Goal: Task Accomplishment & Management: Manage account settings

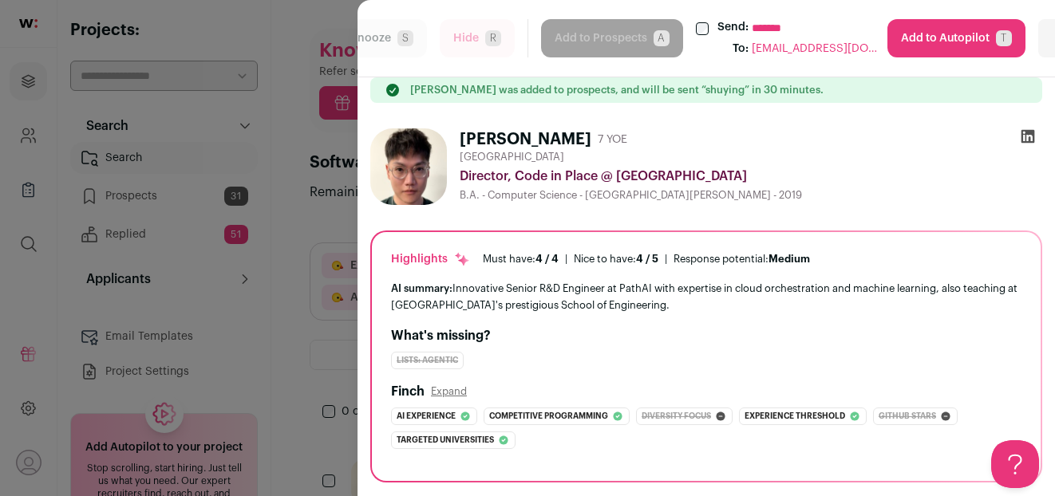
scroll to position [401, 0]
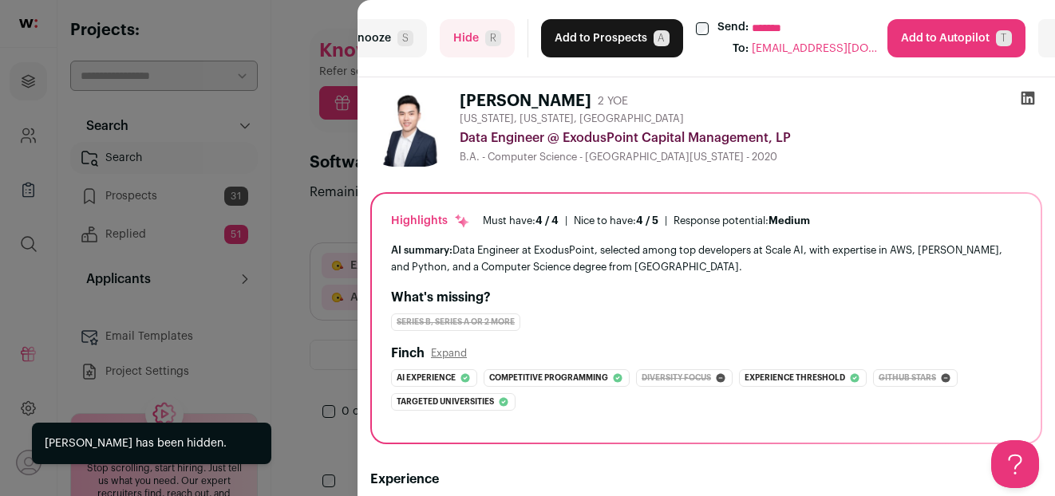
click at [483, 42] on button "Hide R" at bounding box center [477, 38] width 75 height 38
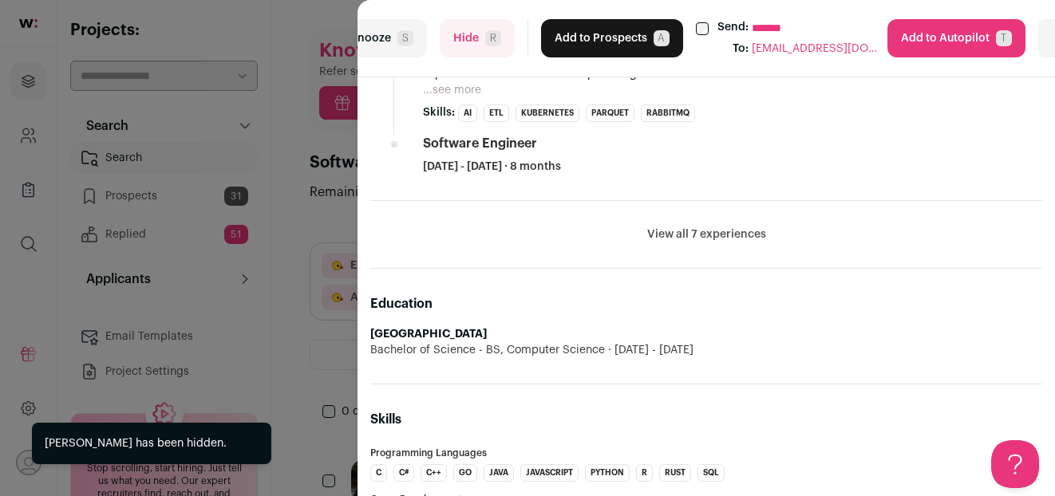
scroll to position [1191, 0]
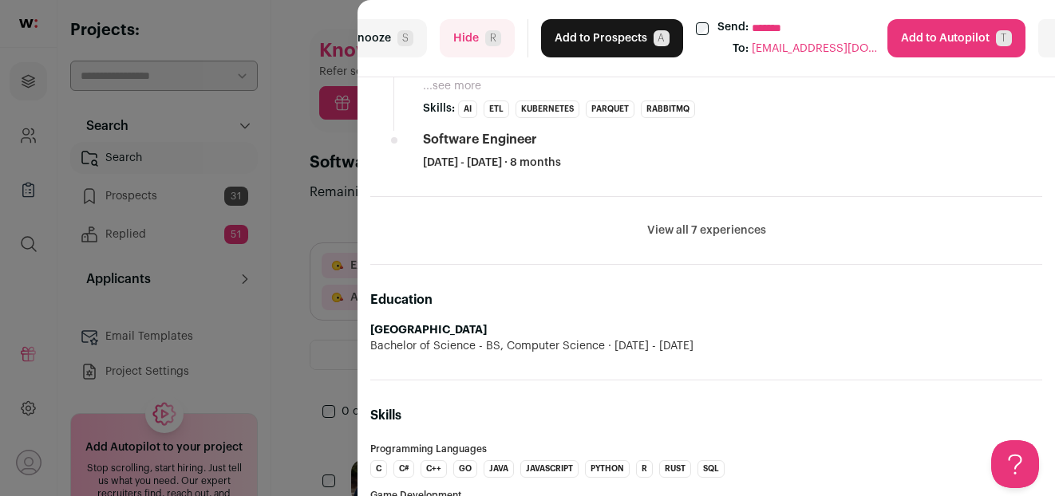
click at [590, 42] on button "Add to Prospects A" at bounding box center [612, 38] width 142 height 38
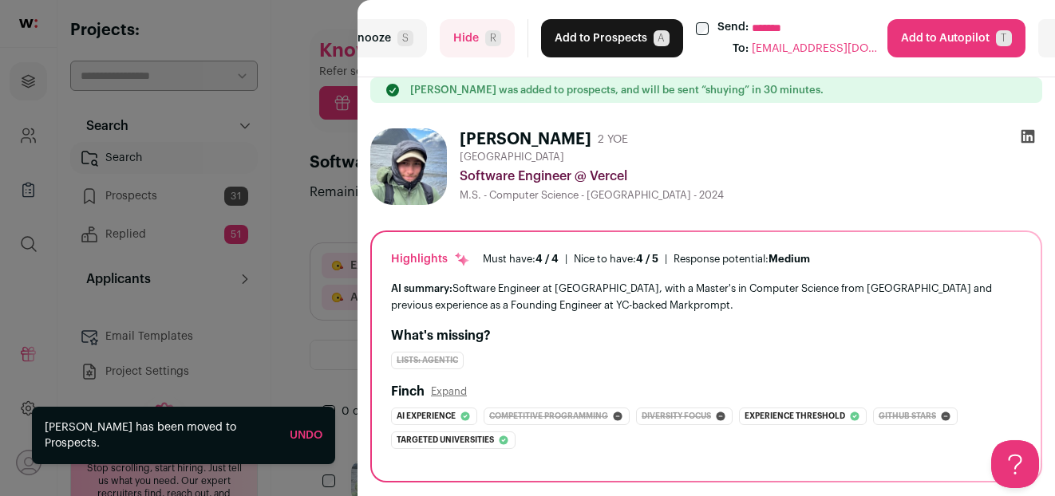
click at [619, 34] on button "Add to Prospects A" at bounding box center [612, 38] width 142 height 38
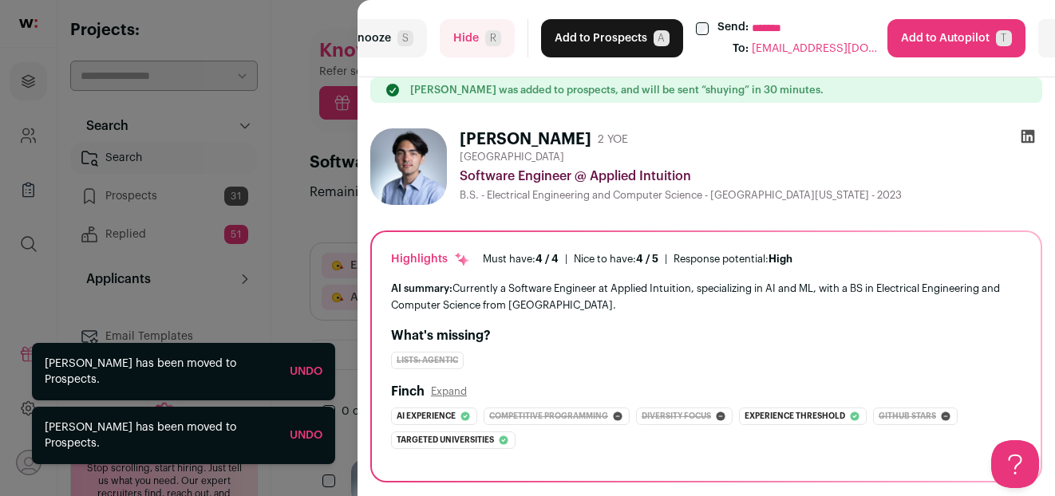
click at [611, 36] on button "Add to Prospects A" at bounding box center [612, 38] width 142 height 38
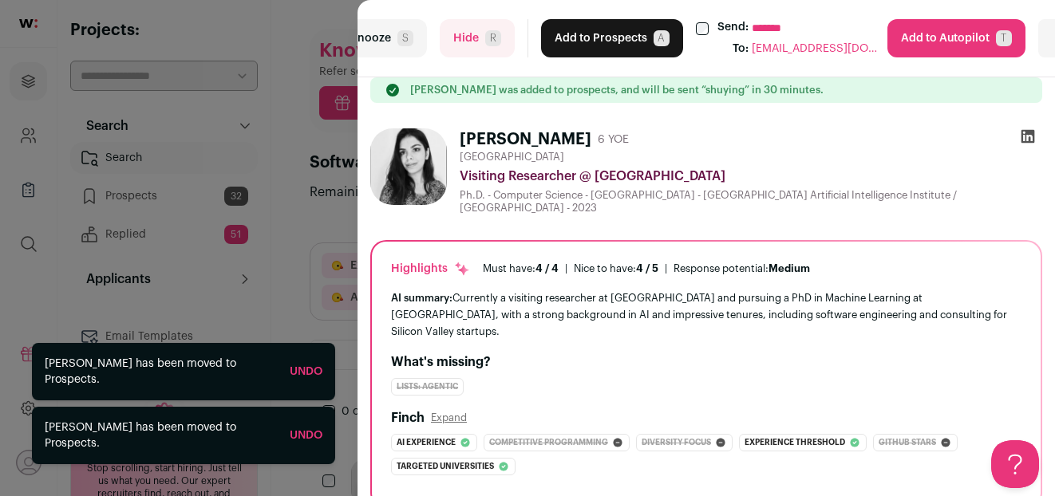
click at [611, 36] on button "Add to Prospects A" at bounding box center [612, 38] width 142 height 38
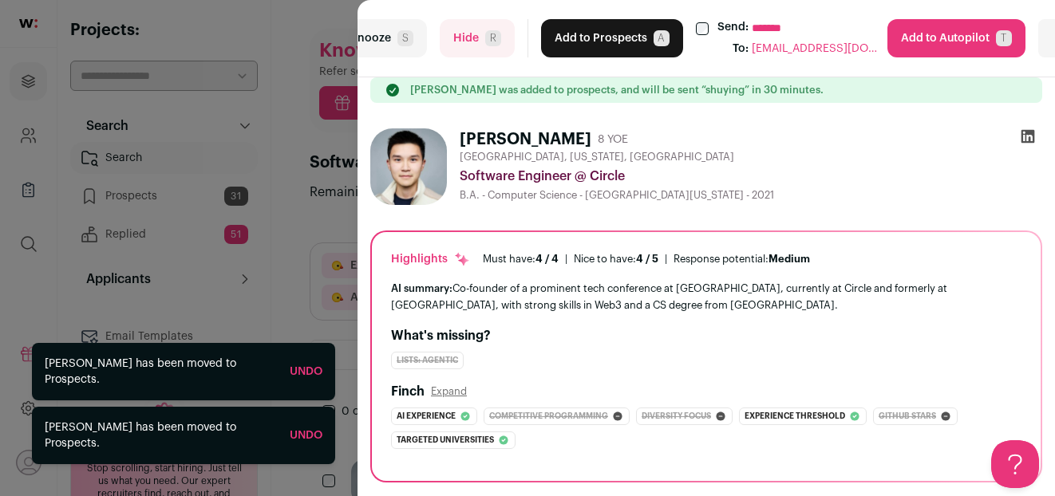
click at [629, 34] on button "Add to Prospects A" at bounding box center [612, 38] width 142 height 38
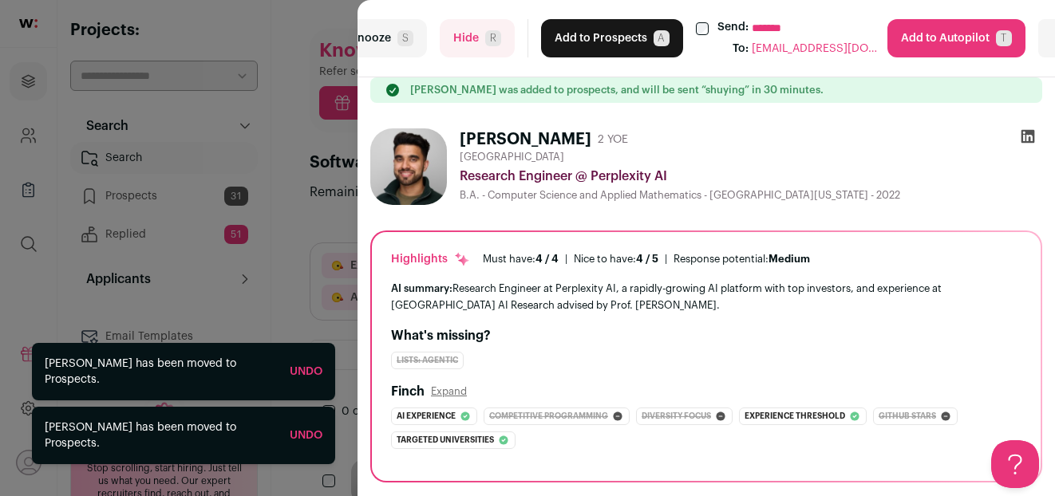
click at [625, 36] on button "Add to Prospects A" at bounding box center [612, 38] width 142 height 38
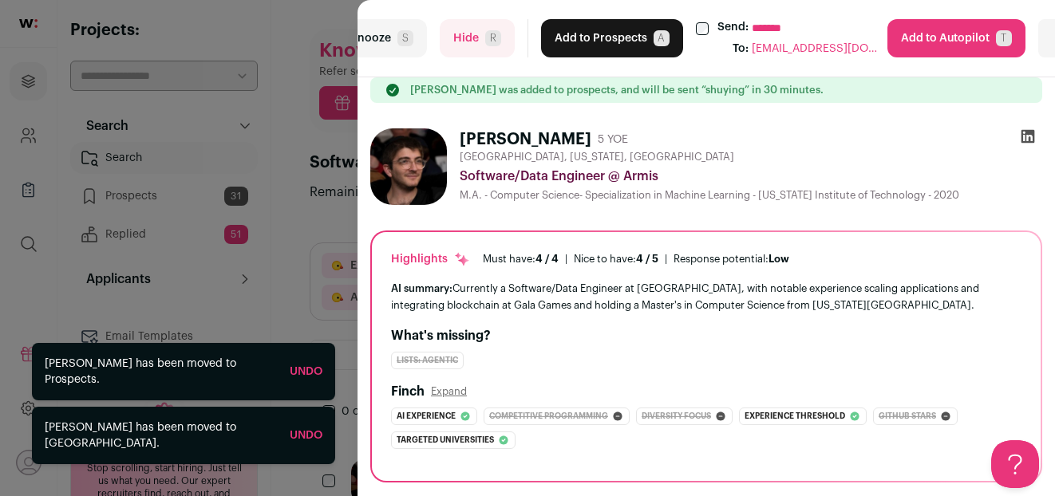
click at [615, 45] on button "Add to Prospects A" at bounding box center [612, 38] width 142 height 38
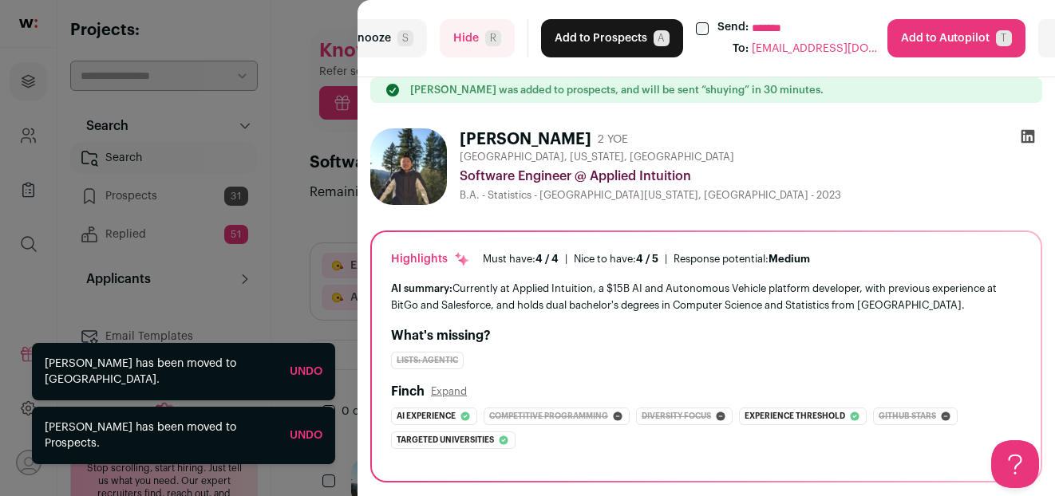
click at [602, 43] on button "Add to Prospects A" at bounding box center [612, 38] width 142 height 38
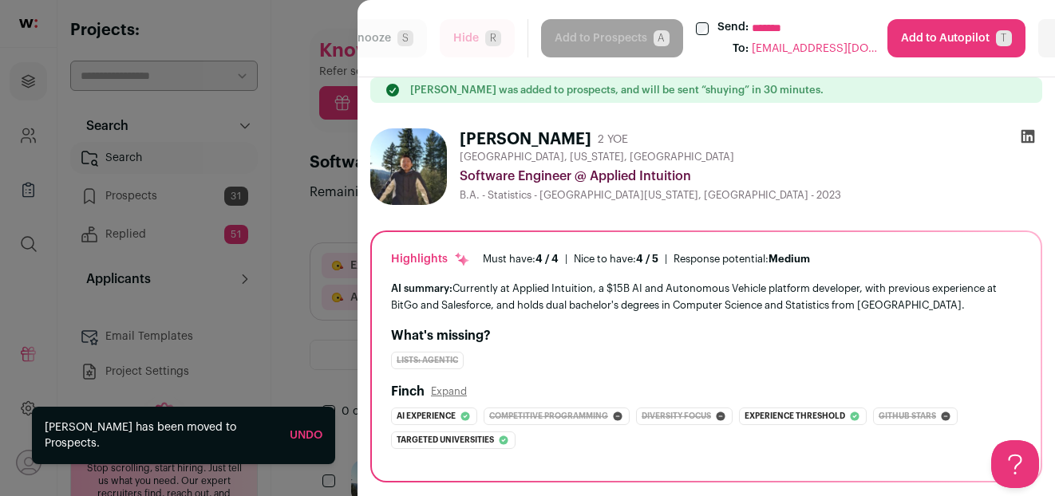
click at [290, 57] on div "**********" at bounding box center [527, 248] width 1055 height 496
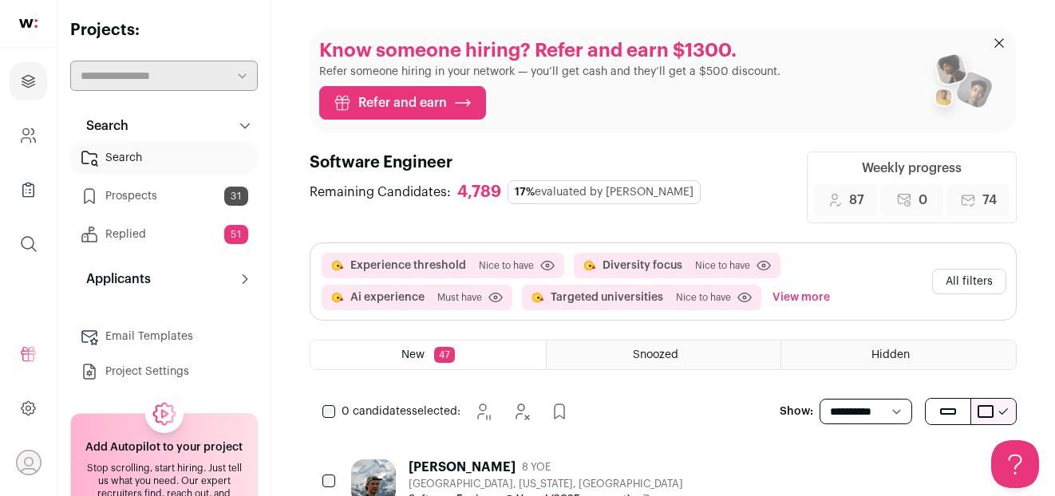
click at [211, 230] on link "Replied 51" at bounding box center [163, 235] width 187 height 32
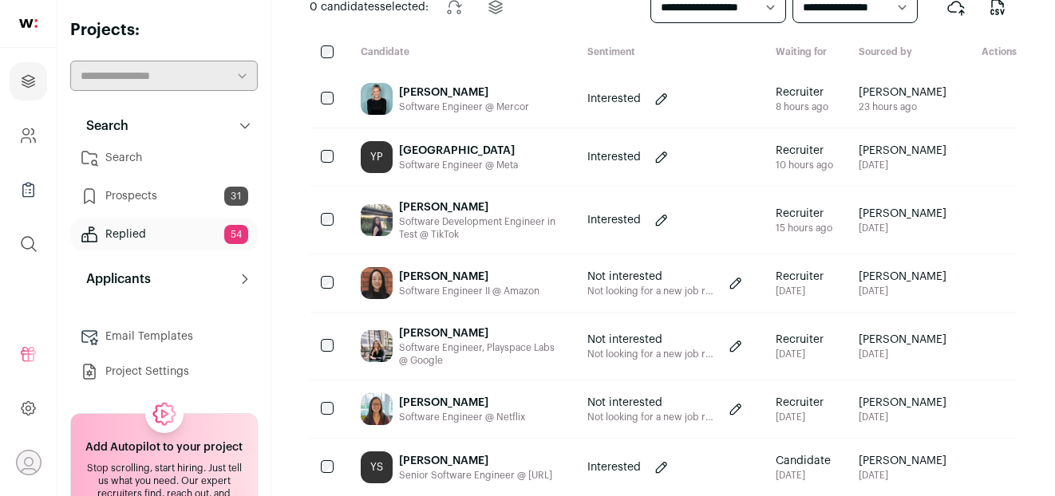
scroll to position [158, 0]
click at [504, 208] on div "Yuehao Fu" at bounding box center [480, 207] width 163 height 16
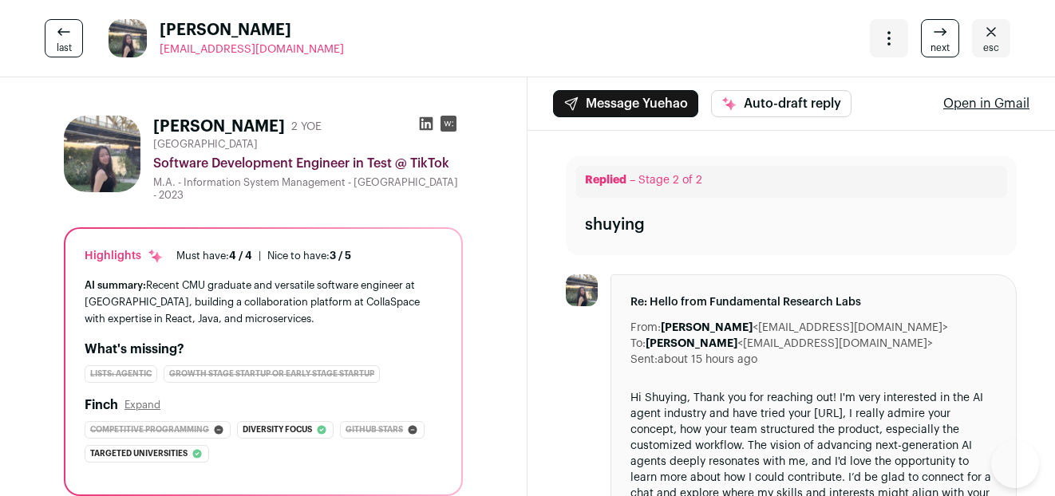
click at [430, 119] on icon at bounding box center [427, 124] width 14 height 14
click at [50, 36] on link "last" at bounding box center [64, 38] width 38 height 38
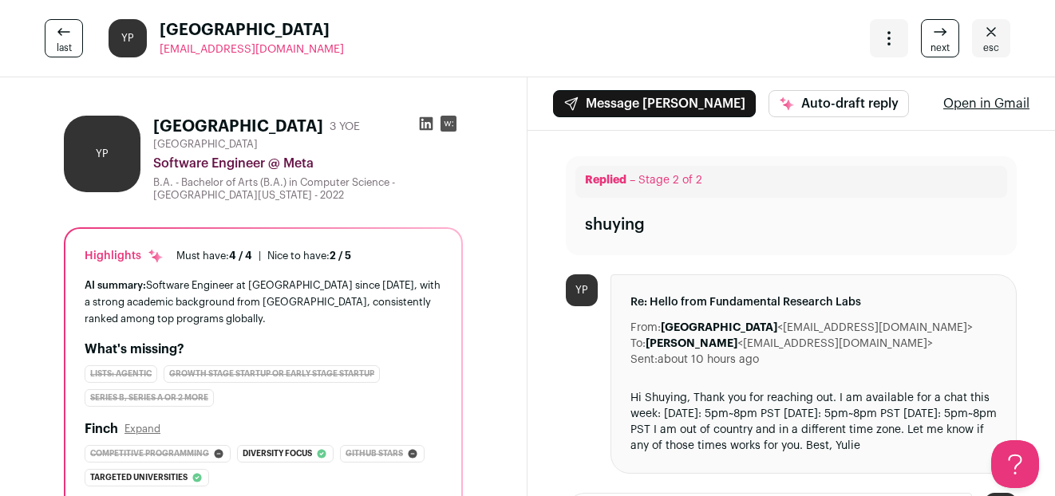
drag, startPoint x: 982, startPoint y: 40, endPoint x: 964, endPoint y: 45, distance: 19.0
click at [982, 40] on icon "Close" at bounding box center [990, 31] width 19 height 19
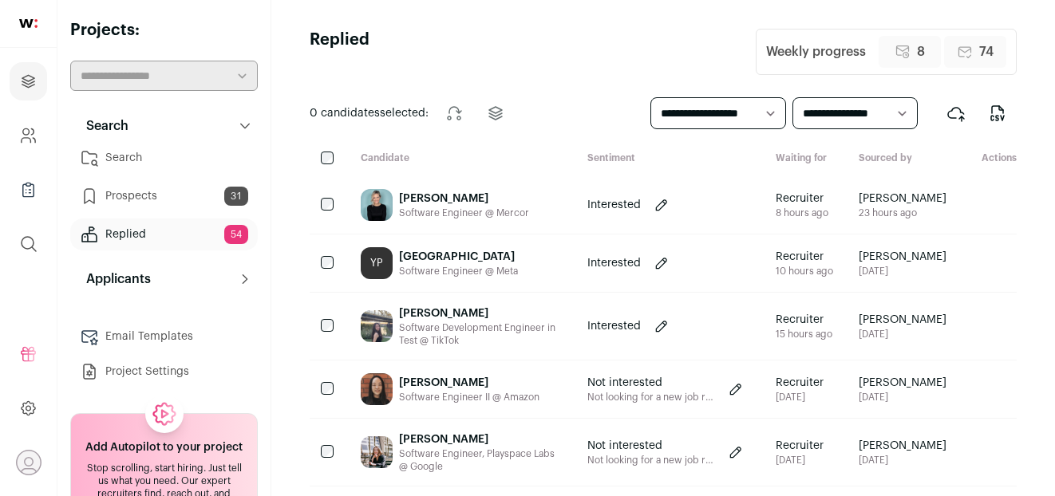
click at [512, 191] on div "[PERSON_NAME]" at bounding box center [464, 199] width 130 height 16
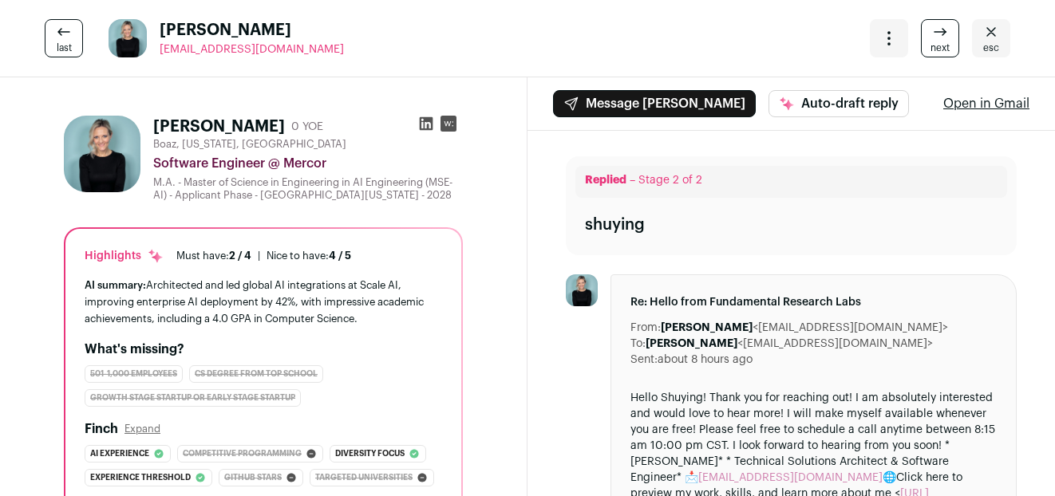
click at [424, 125] on icon at bounding box center [426, 124] width 16 height 16
click at [992, 27] on icon "Close" at bounding box center [990, 31] width 19 height 19
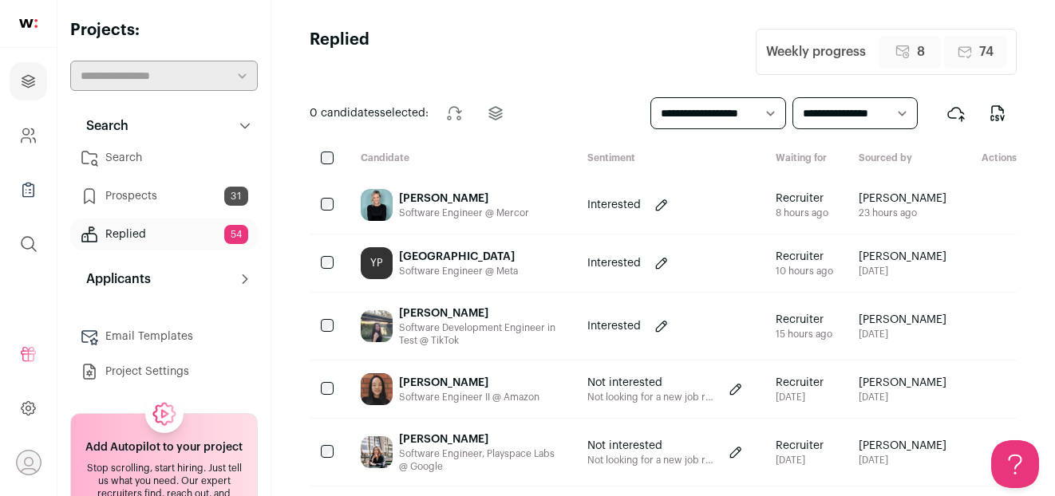
click at [466, 253] on div "[GEOGRAPHIC_DATA]" at bounding box center [458, 257] width 119 height 16
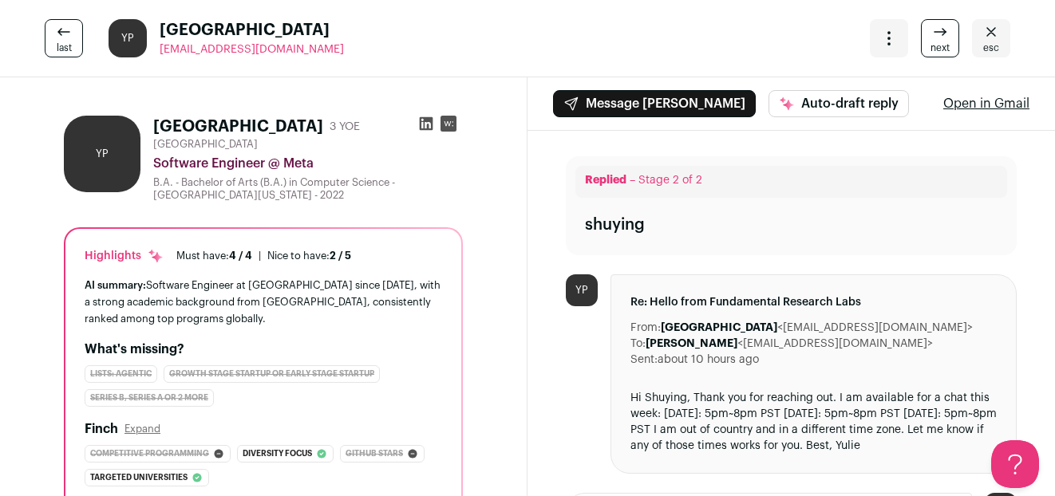
click at [424, 120] on icon at bounding box center [427, 124] width 14 height 14
click at [981, 39] on link "esc" at bounding box center [991, 38] width 38 height 38
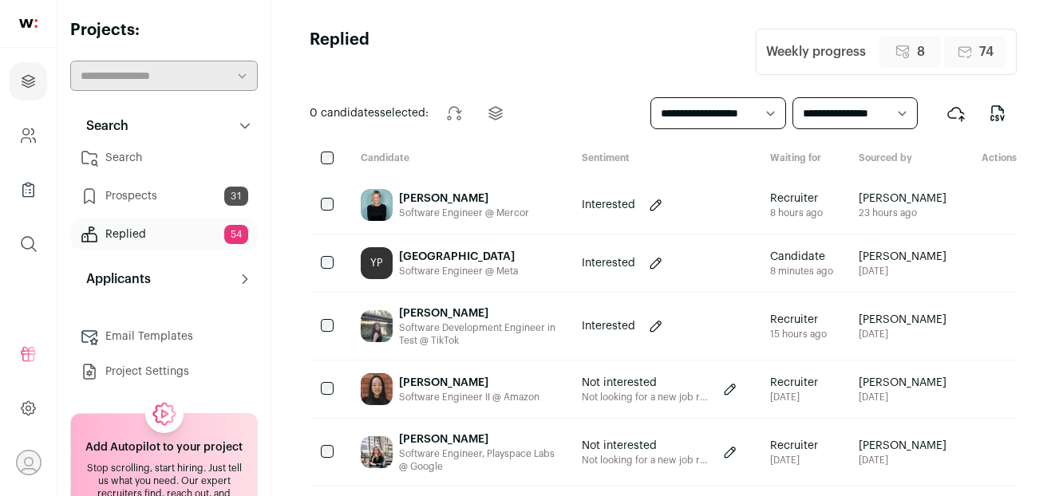
click at [177, 172] on link "Search" at bounding box center [163, 158] width 187 height 32
click at [121, 154] on link "Search" at bounding box center [163, 158] width 187 height 32
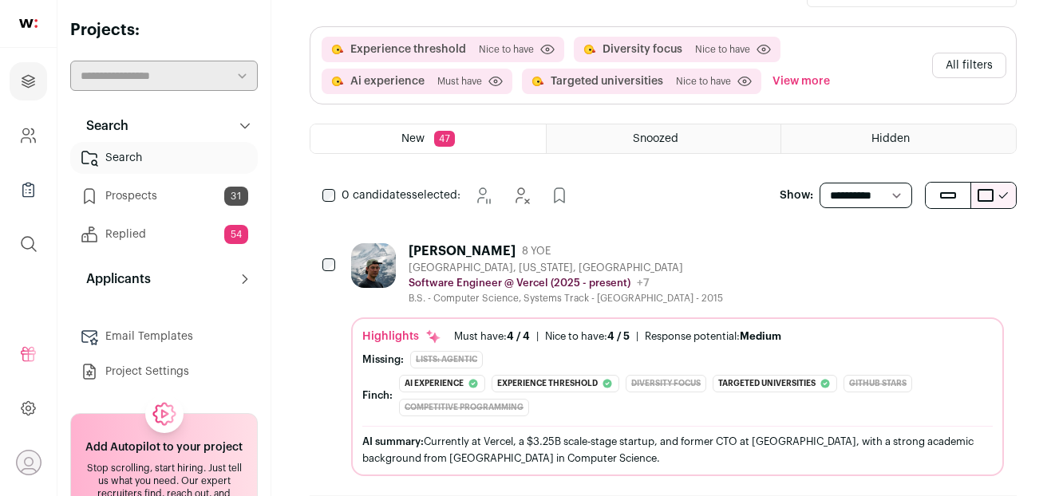
scroll to position [219, 0]
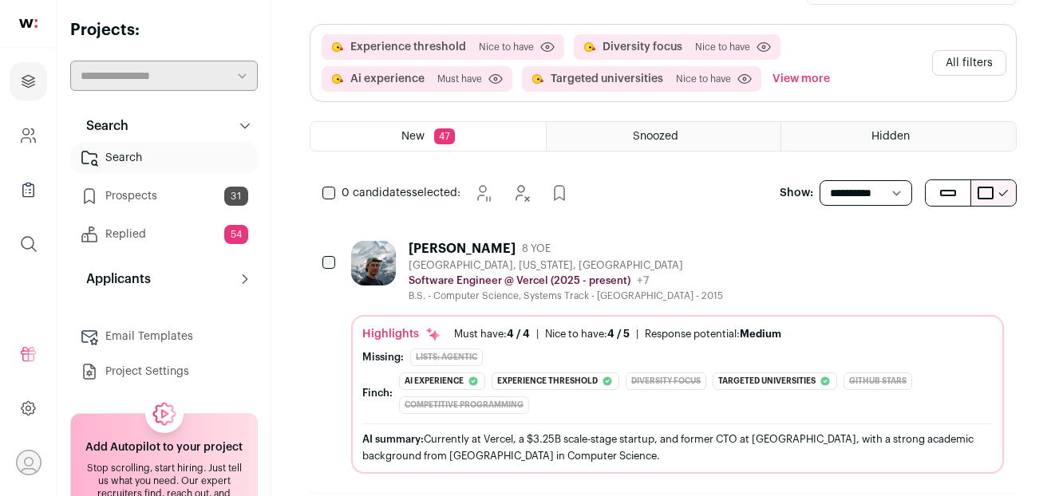
click at [567, 264] on div "[GEOGRAPHIC_DATA], [US_STATE], [GEOGRAPHIC_DATA]" at bounding box center [565, 265] width 314 height 13
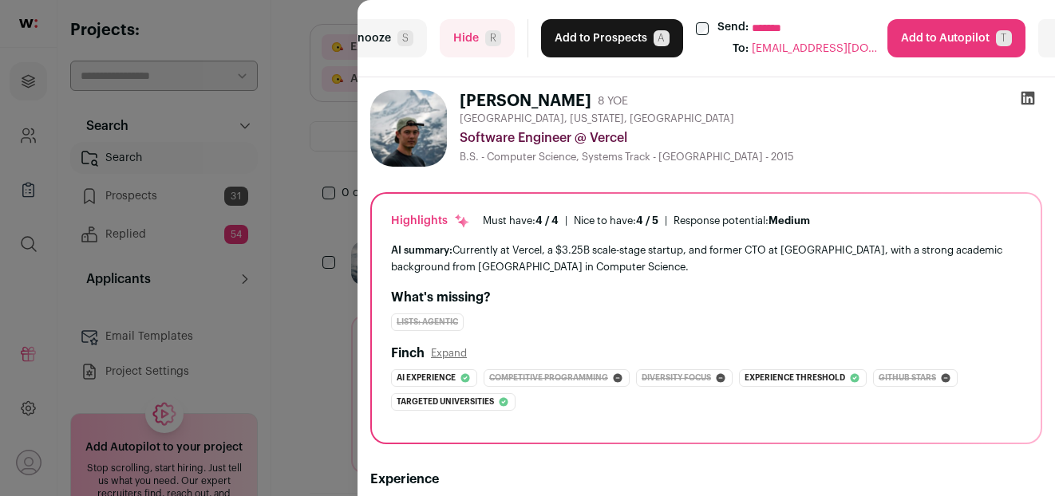
click at [586, 34] on button "Add to Prospects A" at bounding box center [612, 38] width 142 height 38
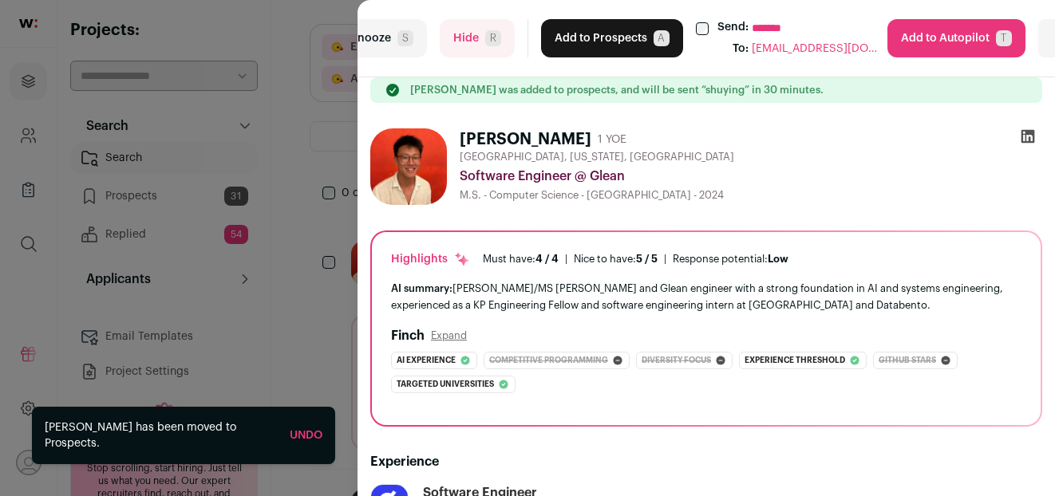
click at [583, 39] on button "Add to Prospects A" at bounding box center [612, 38] width 142 height 38
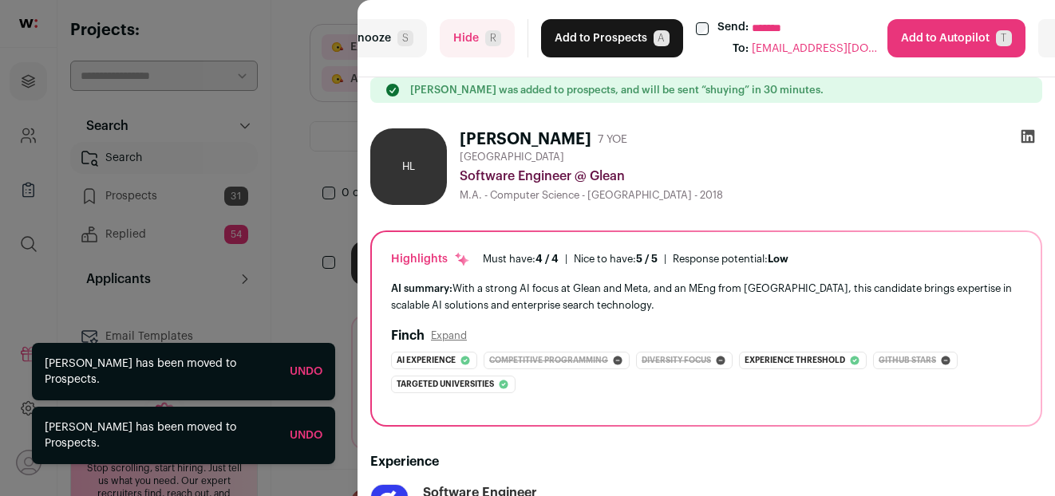
click at [582, 40] on button "Add to Prospects A" at bounding box center [612, 38] width 142 height 38
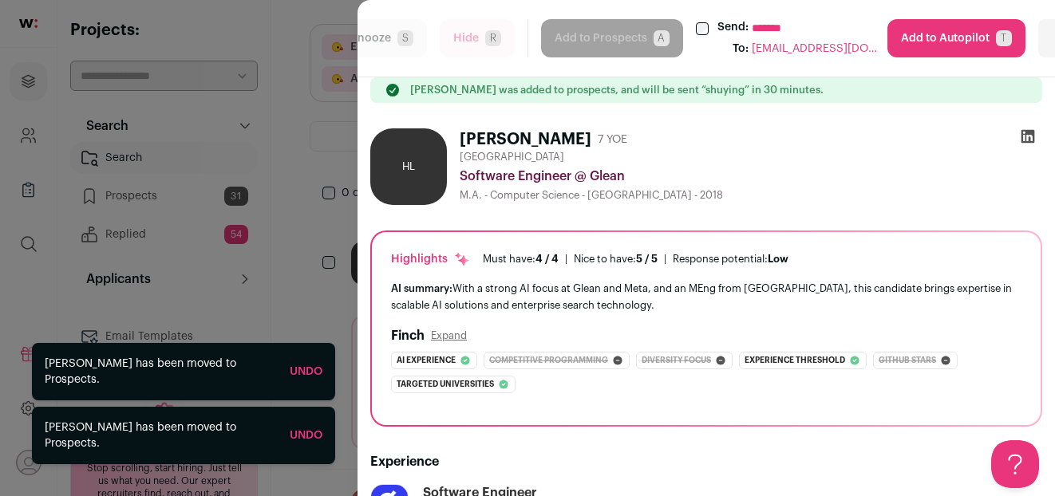
scroll to position [0, 0]
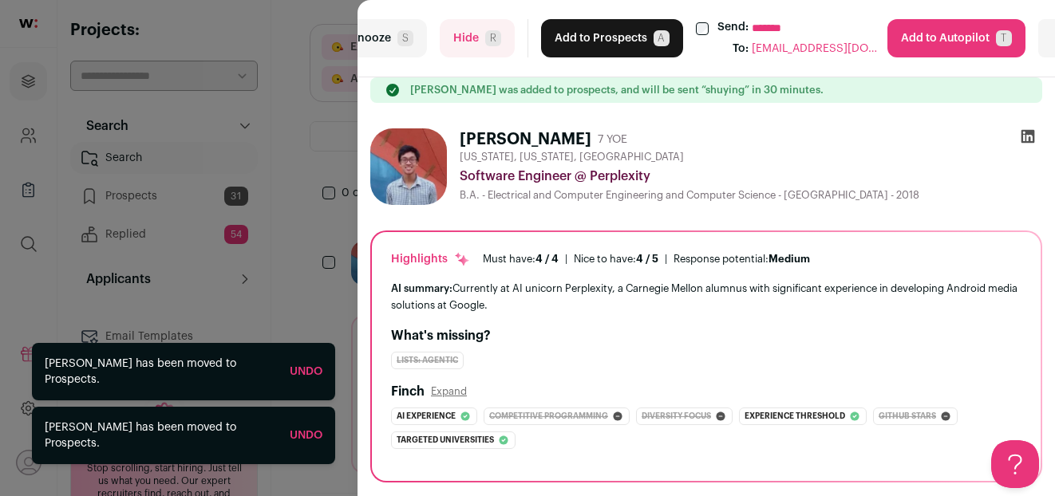
click at [582, 40] on button "Add to Prospects A" at bounding box center [612, 38] width 142 height 38
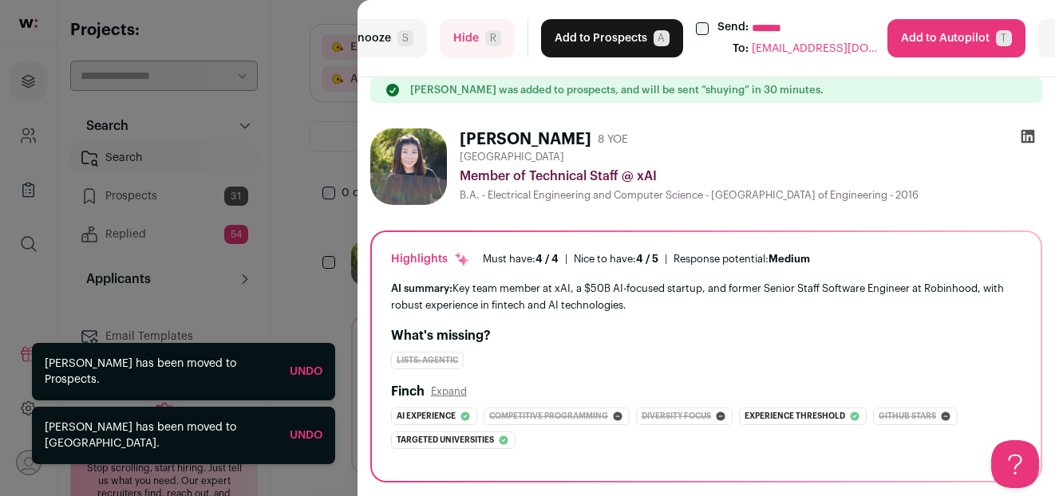
click at [582, 40] on button "Add to Prospects A" at bounding box center [612, 38] width 142 height 38
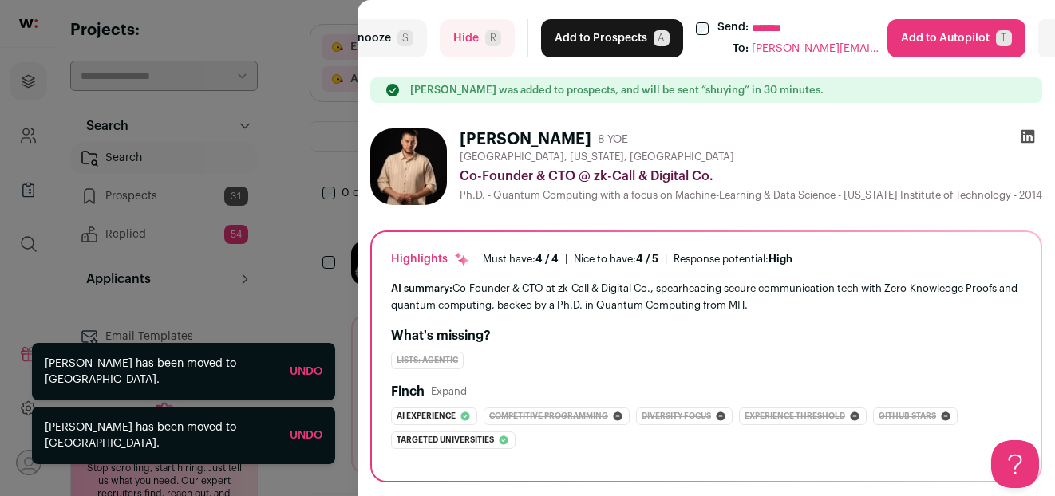
click at [472, 41] on button "Hide R" at bounding box center [477, 38] width 75 height 38
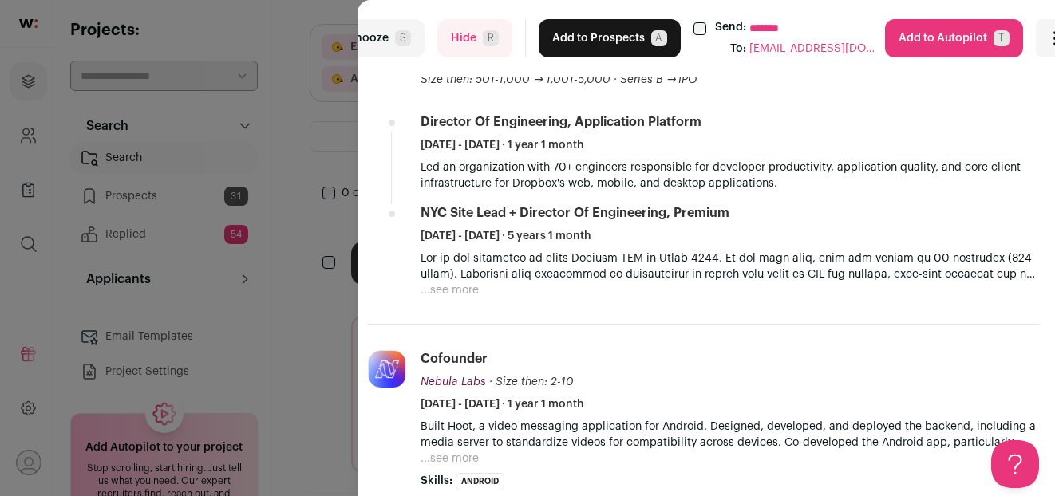
scroll to position [0, 2]
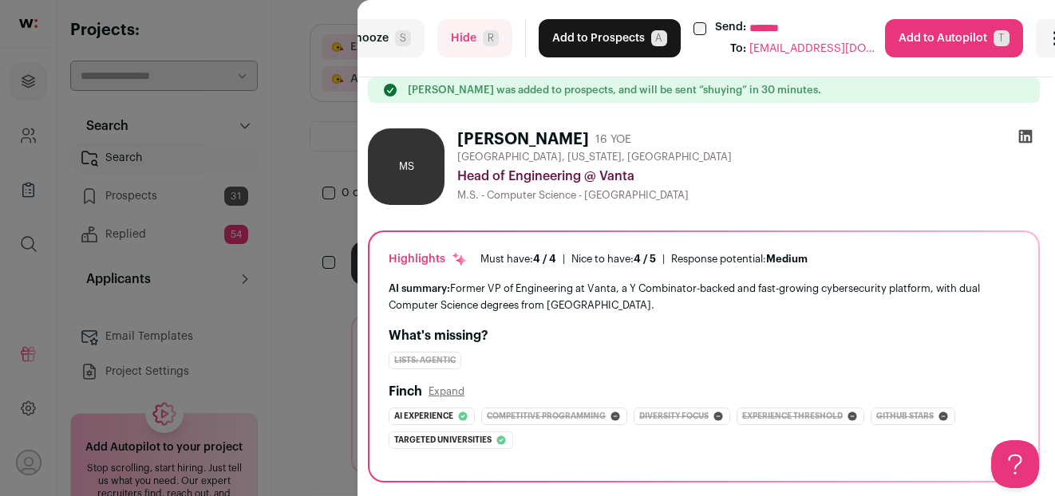
click at [298, 153] on div "**********" at bounding box center [527, 248] width 1055 height 496
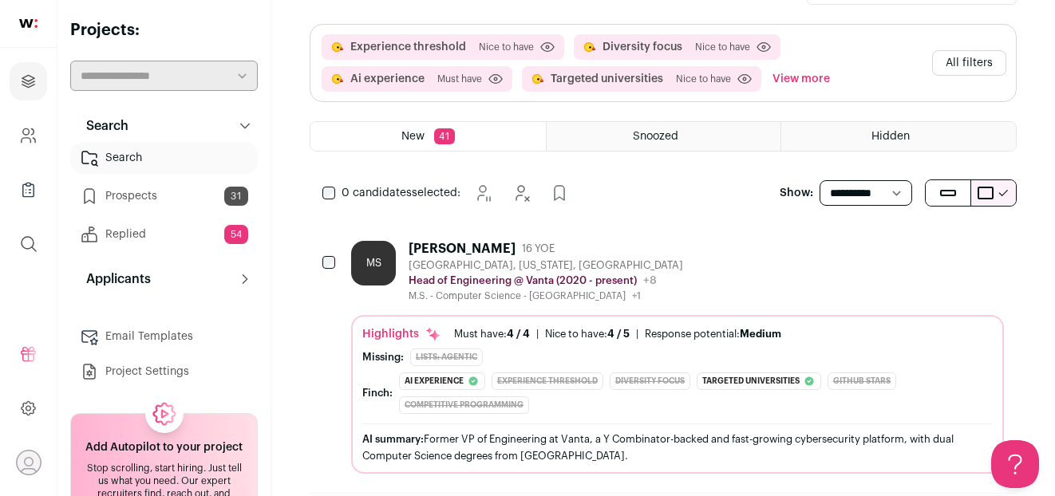
scroll to position [11, 0]
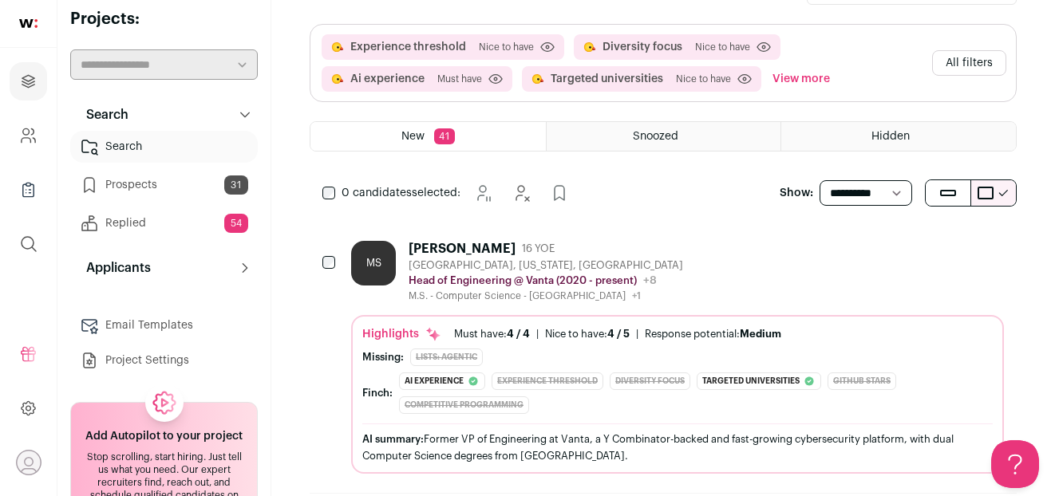
click at [143, 332] on link "Email Templates" at bounding box center [163, 326] width 187 height 32
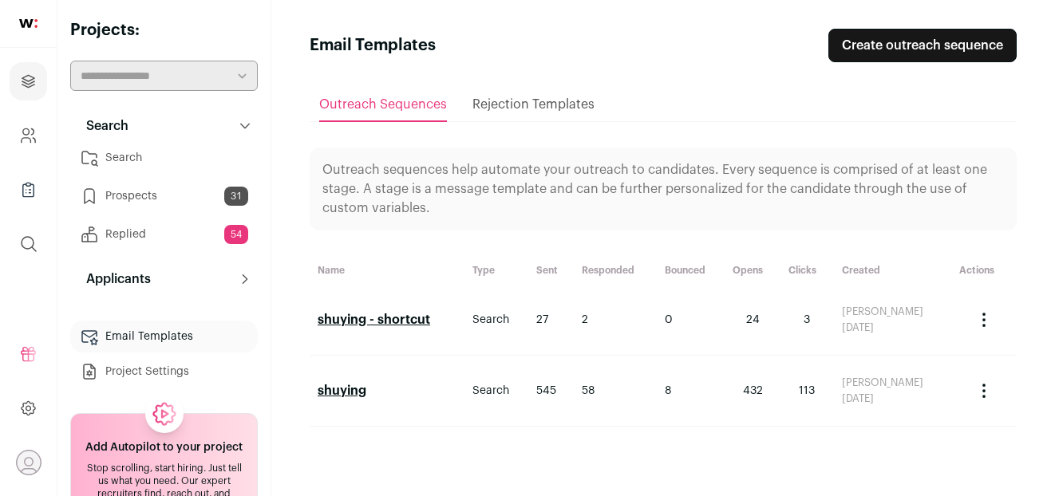
click at [991, 387] on icon "Actions" at bounding box center [983, 390] width 19 height 19
click at [951, 462] on link "Clone sequence" at bounding box center [949, 463] width 87 height 35
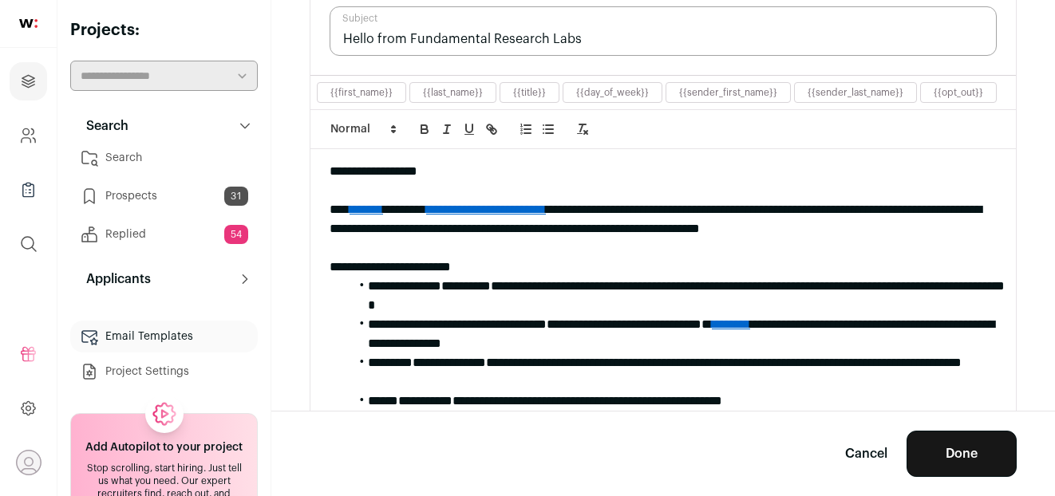
scroll to position [254, 0]
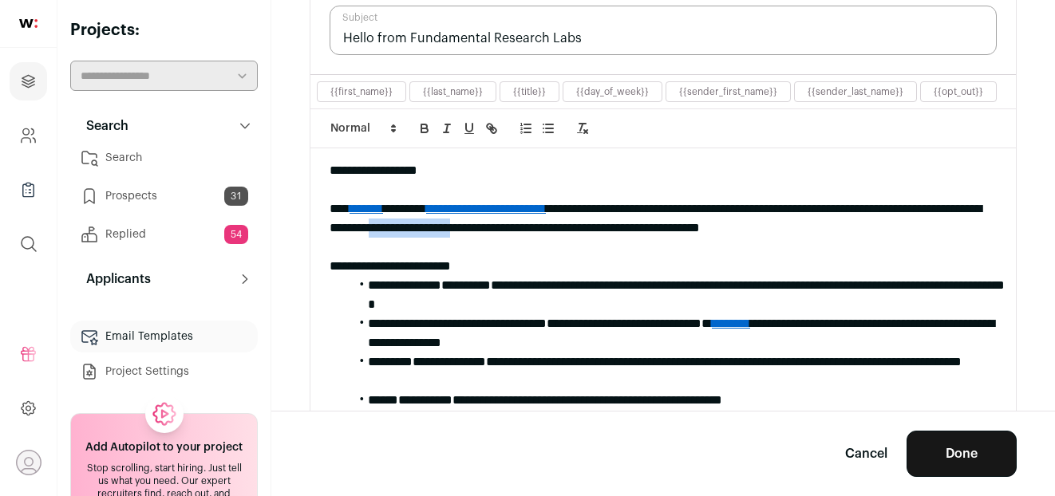
drag, startPoint x: 582, startPoint y: 231, endPoint x: 688, endPoint y: 224, distance: 106.4
click at [688, 224] on div "**********" at bounding box center [662, 218] width 667 height 38
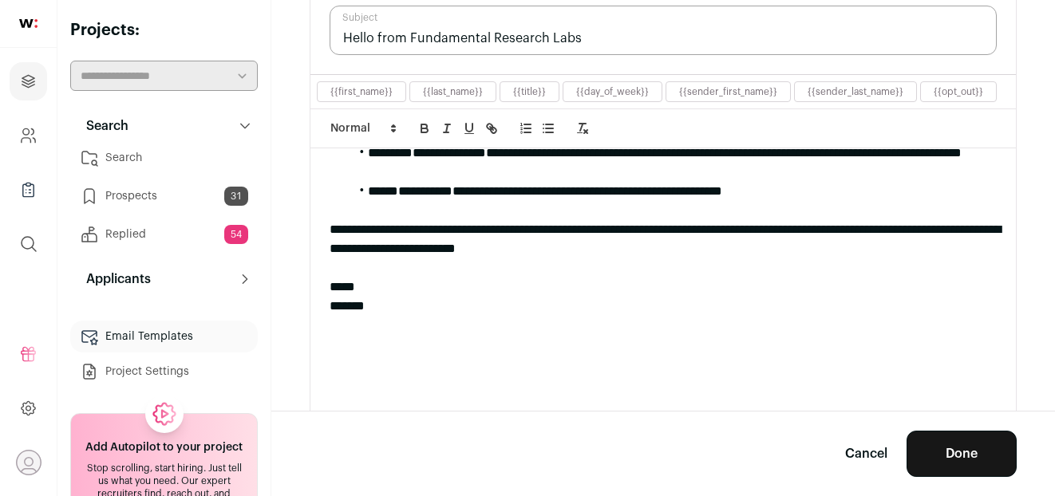
scroll to position [216, 0]
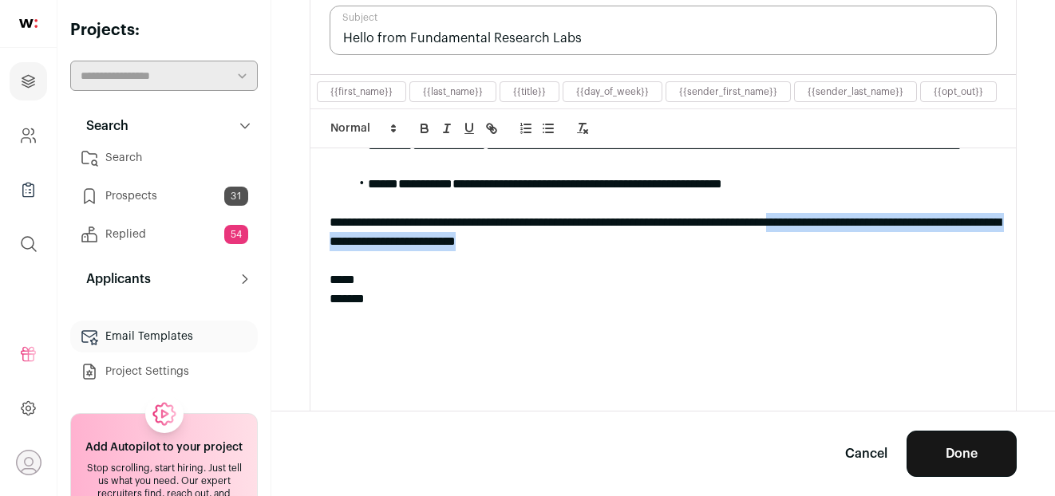
drag, startPoint x: 724, startPoint y: 242, endPoint x: 886, endPoint y: 213, distance: 165.3
click at [886, 213] on div "**********" at bounding box center [662, 232] width 667 height 38
click at [708, 241] on div "**********" at bounding box center [662, 232] width 667 height 38
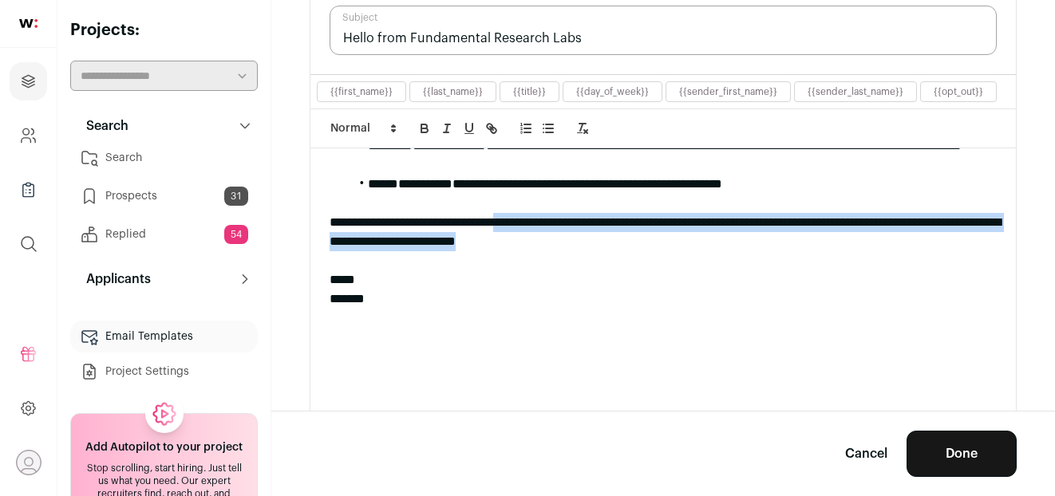
drag, startPoint x: 704, startPoint y: 239, endPoint x: 543, endPoint y: 231, distance: 160.6
click at [543, 231] on div "**********" at bounding box center [662, 232] width 667 height 38
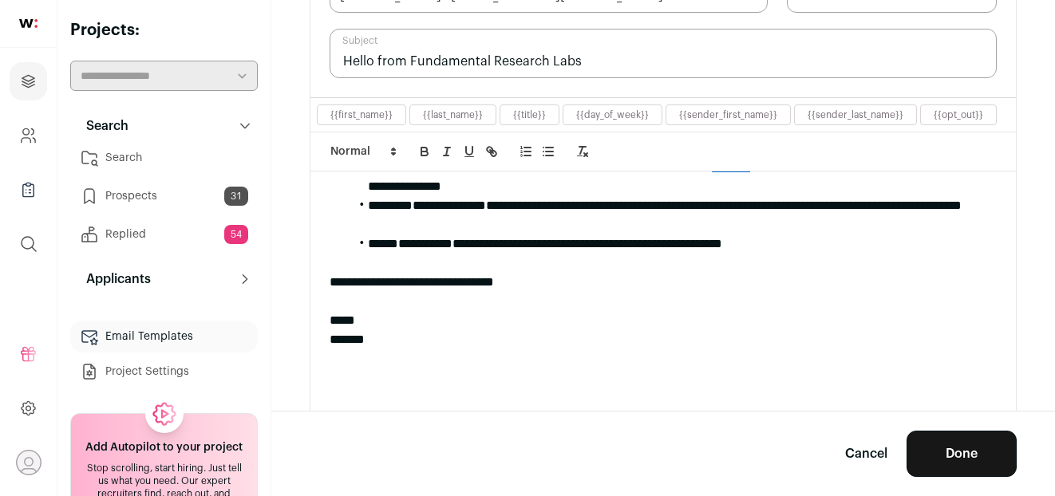
scroll to position [237, 0]
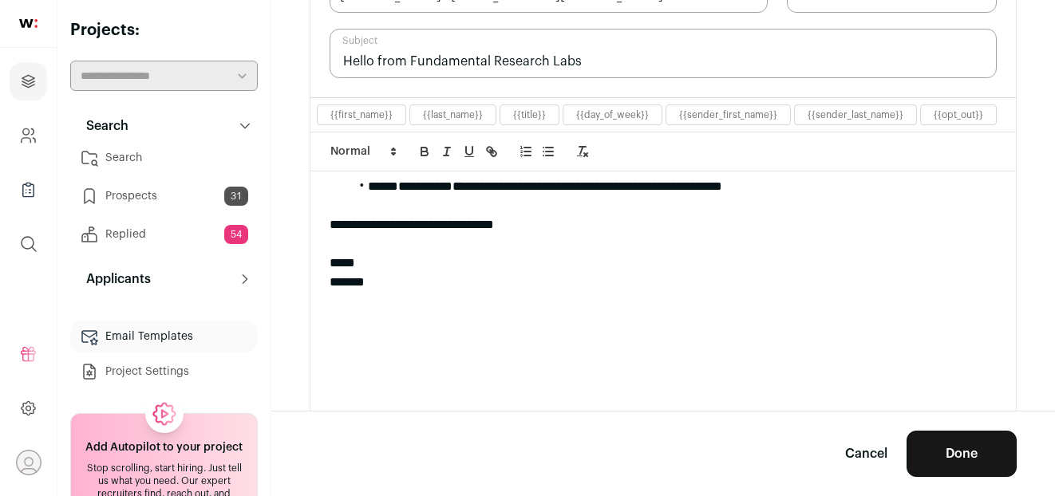
click at [935, 440] on button "Done" at bounding box center [961, 454] width 110 height 46
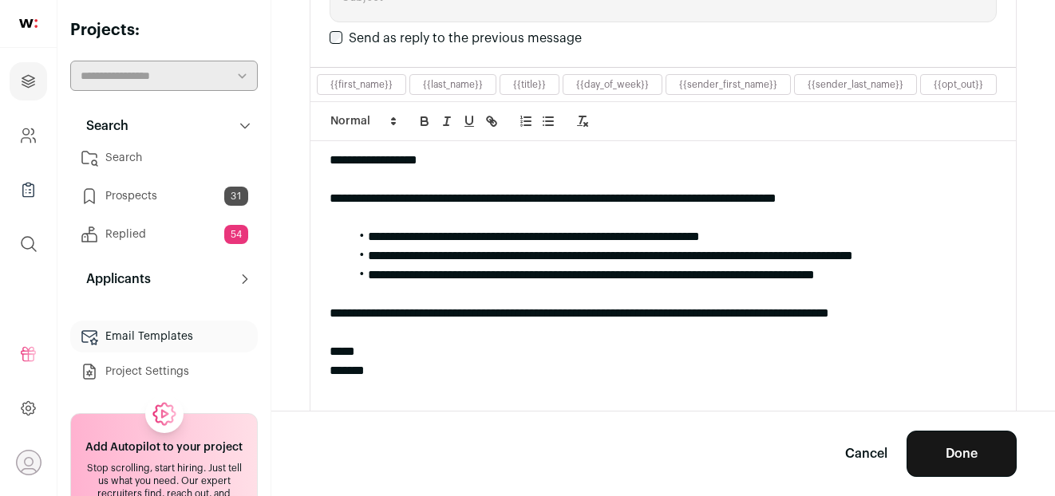
scroll to position [0, 0]
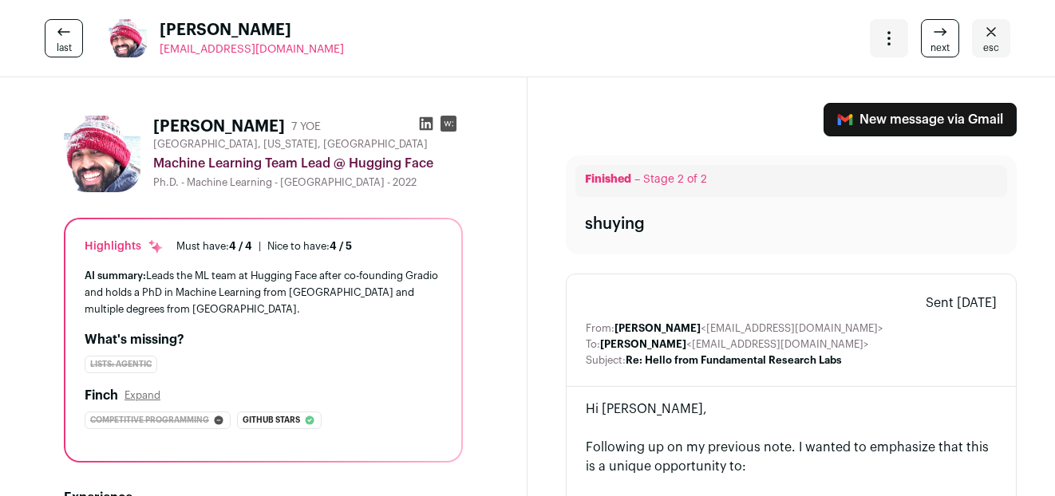
click at [983, 43] on span "esc" at bounding box center [991, 47] width 16 height 13
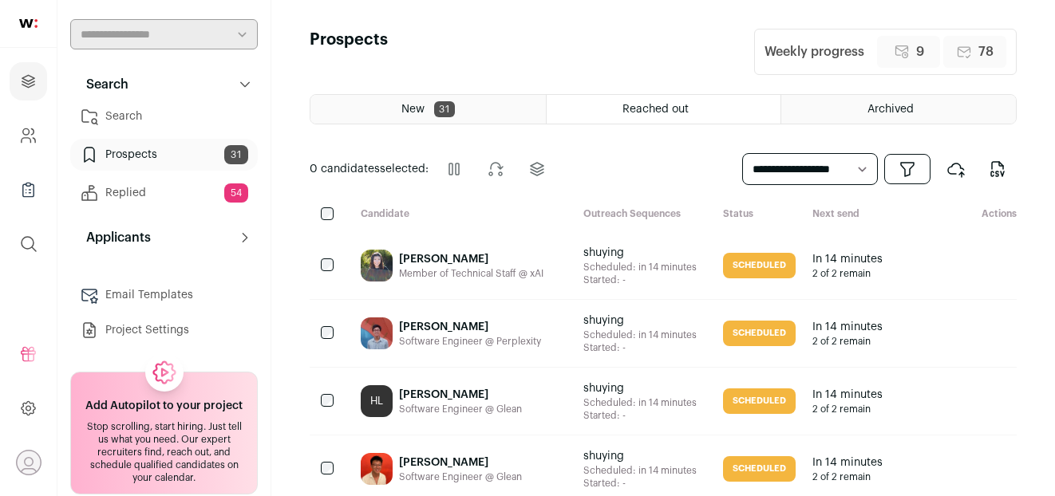
scroll to position [59, 0]
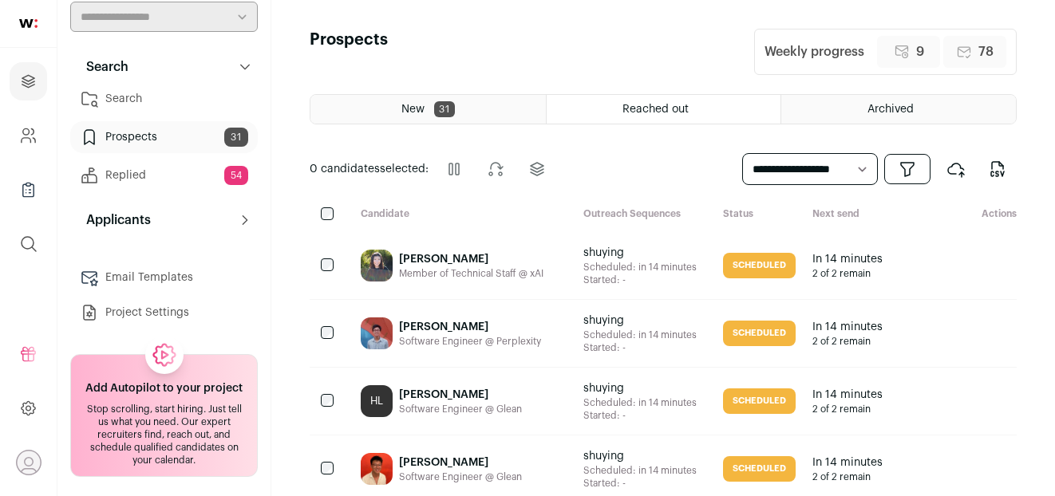
click at [156, 278] on link "Email Templates" at bounding box center [163, 278] width 187 height 32
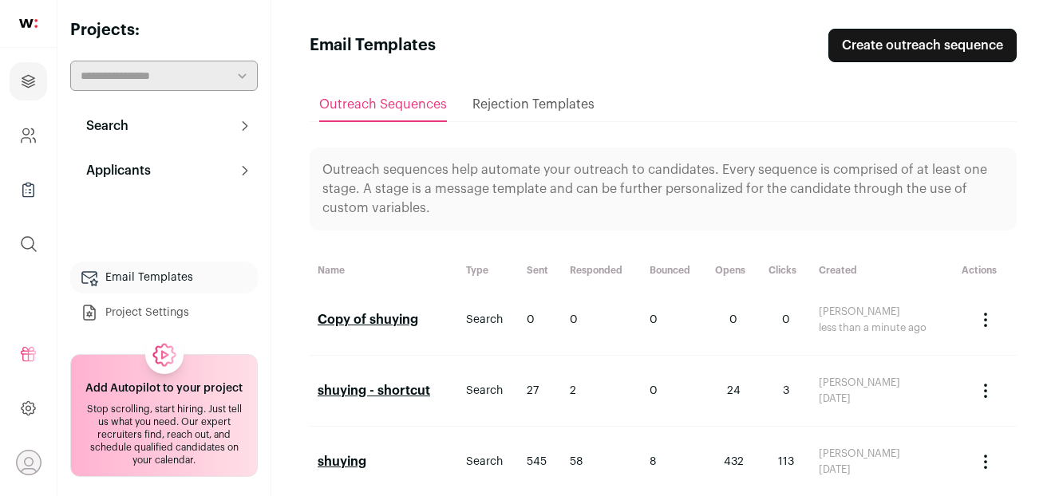
scroll to position [30, 0]
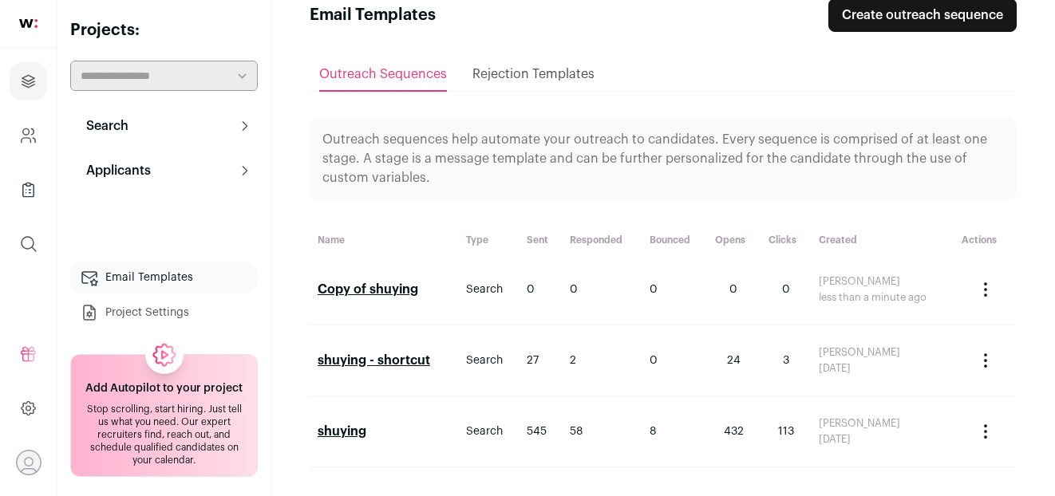
click at [987, 290] on icon "Actions" at bounding box center [985, 289] width 19 height 19
click at [430, 286] on h2 "Copy of shuying" at bounding box center [384, 289] width 132 height 19
click at [377, 291] on link "Copy of shuying" at bounding box center [368, 289] width 101 height 13
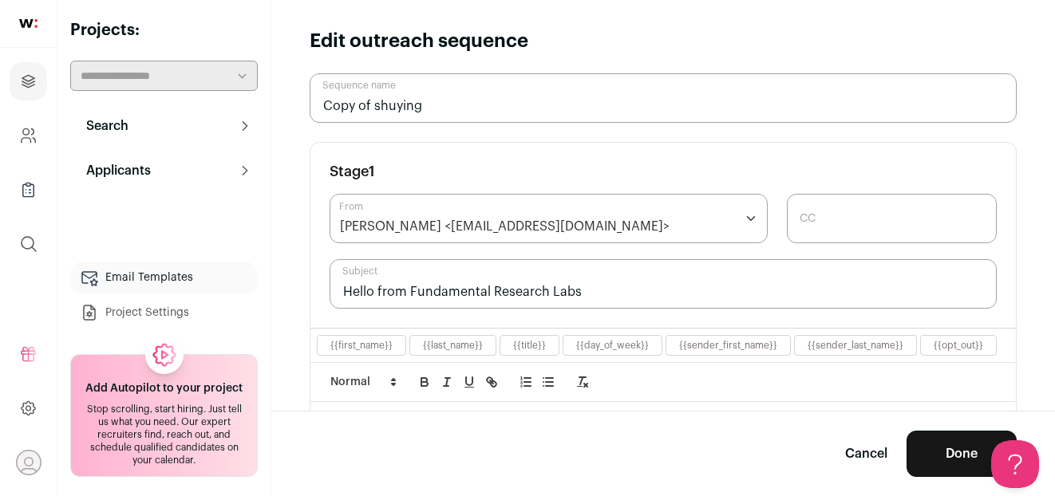
drag, startPoint x: 434, startPoint y: 103, endPoint x: 266, endPoint y: 103, distance: 168.3
type input "shuying - leadership"
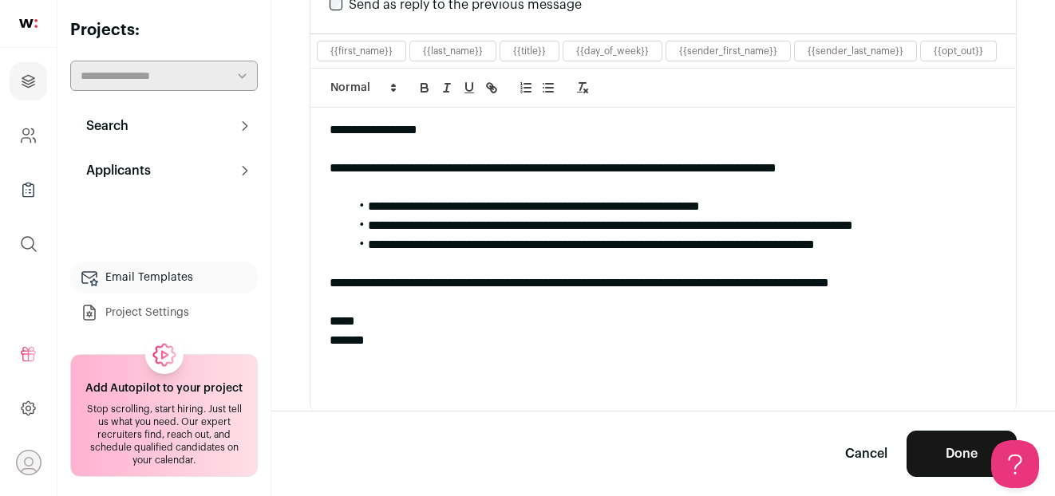
scroll to position [921, 0]
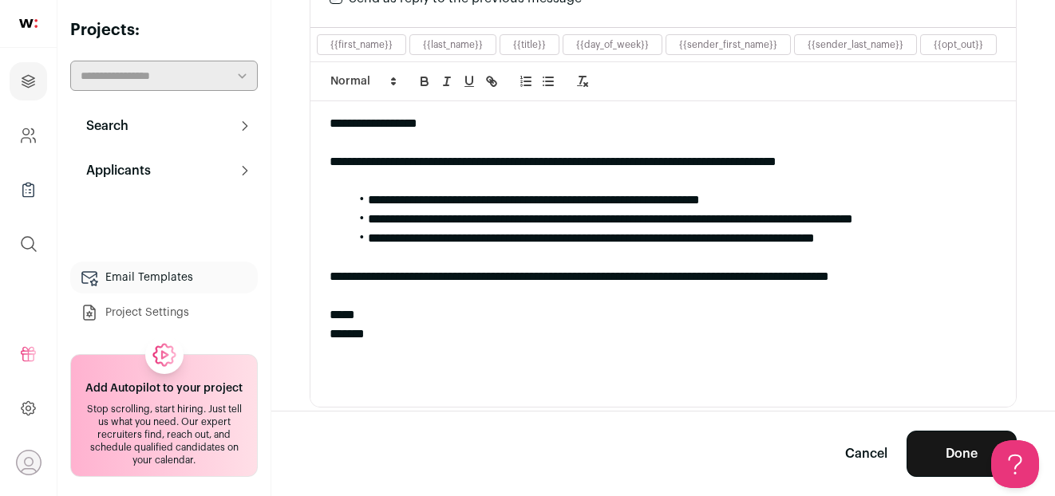
click at [369, 202] on li "**********" at bounding box center [673, 200] width 648 height 19
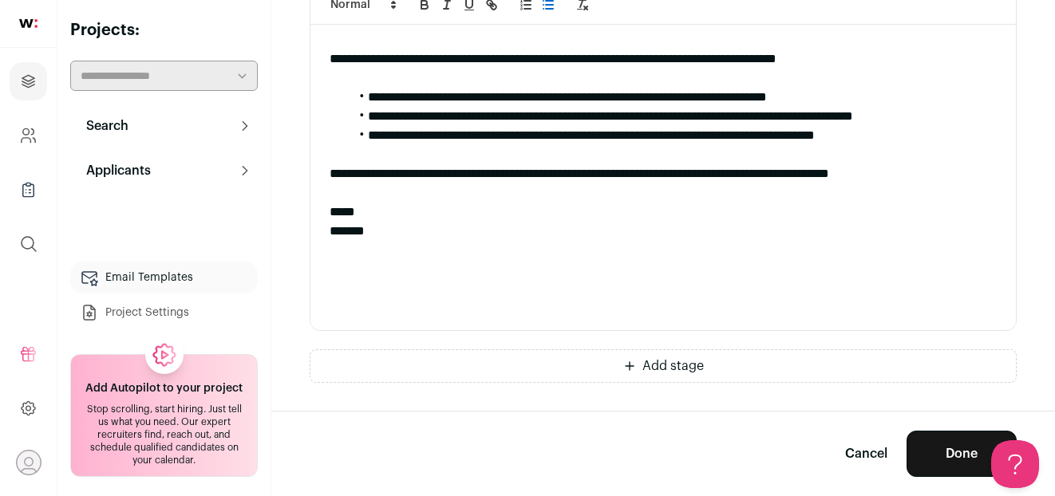
scroll to position [998, 0]
click at [592, 133] on li "**********" at bounding box center [673, 134] width 648 height 19
click at [543, 135] on li "**********" at bounding box center [673, 134] width 648 height 19
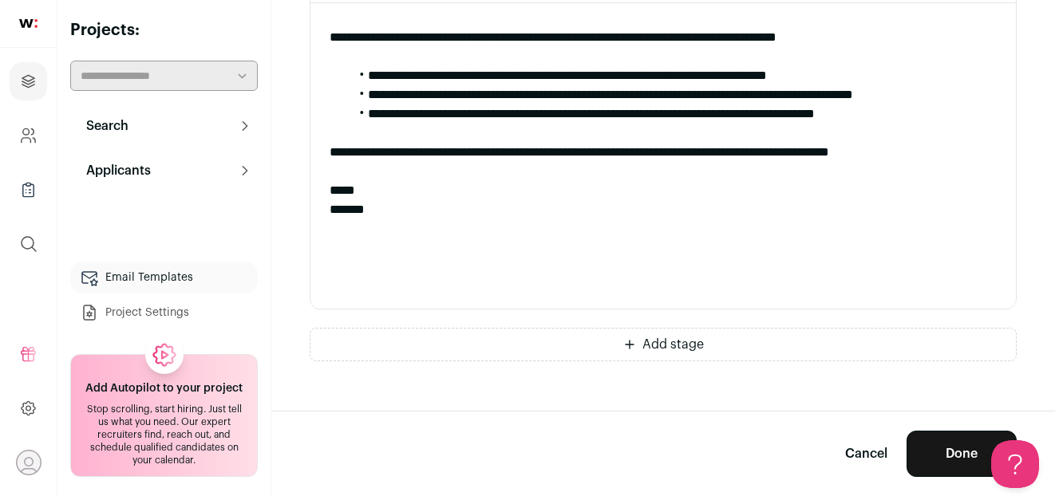
scroll to position [1028, 0]
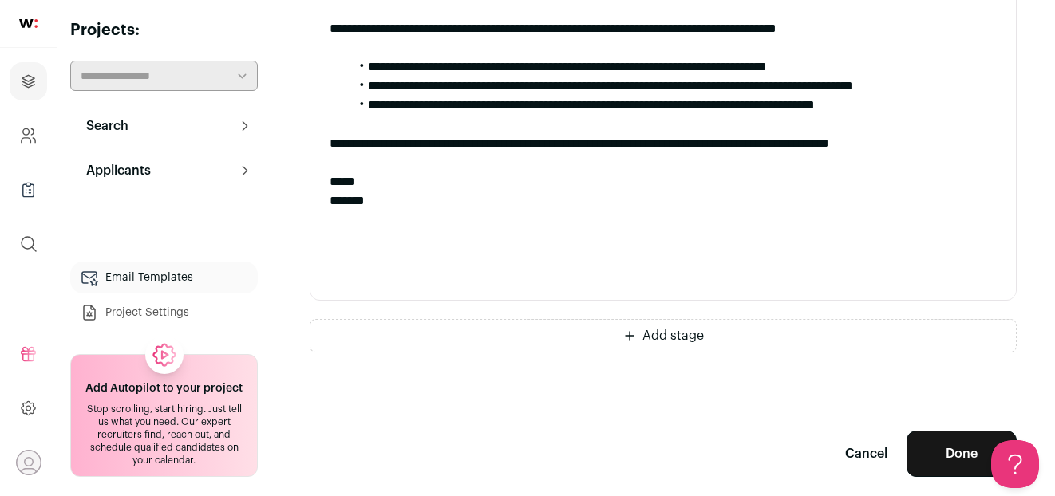
click at [948, 456] on button "Done" at bounding box center [961, 454] width 110 height 46
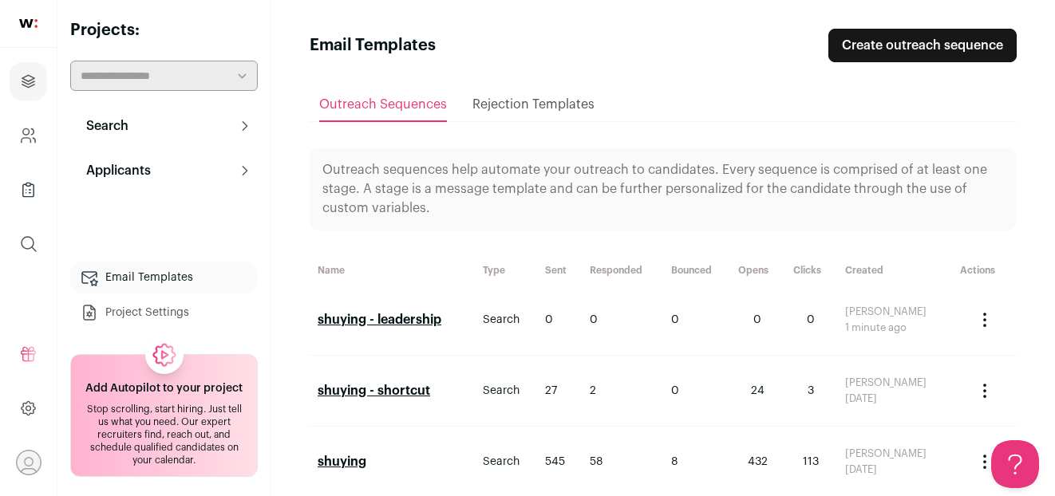
click at [125, 124] on p "Search" at bounding box center [103, 125] width 52 height 19
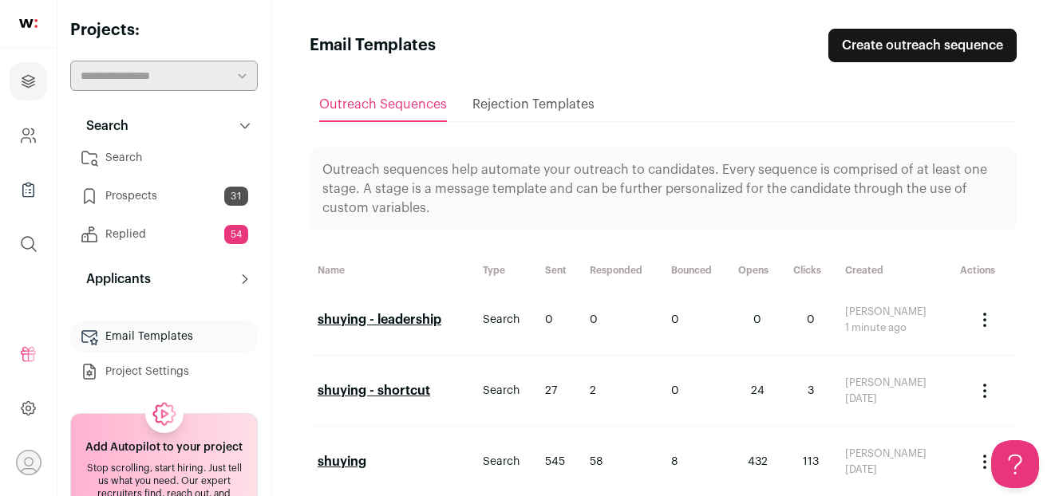
click at [151, 154] on link "Search" at bounding box center [163, 158] width 187 height 32
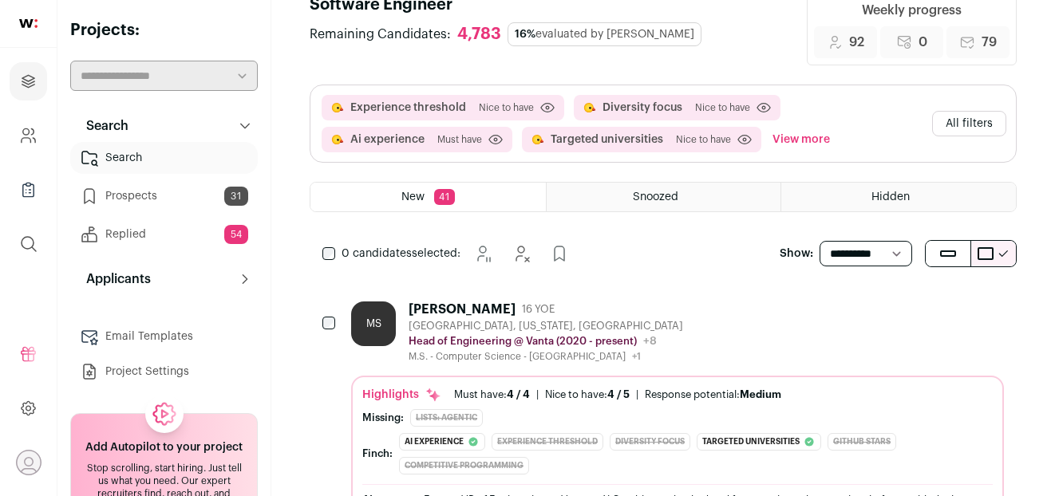
scroll to position [167, 0]
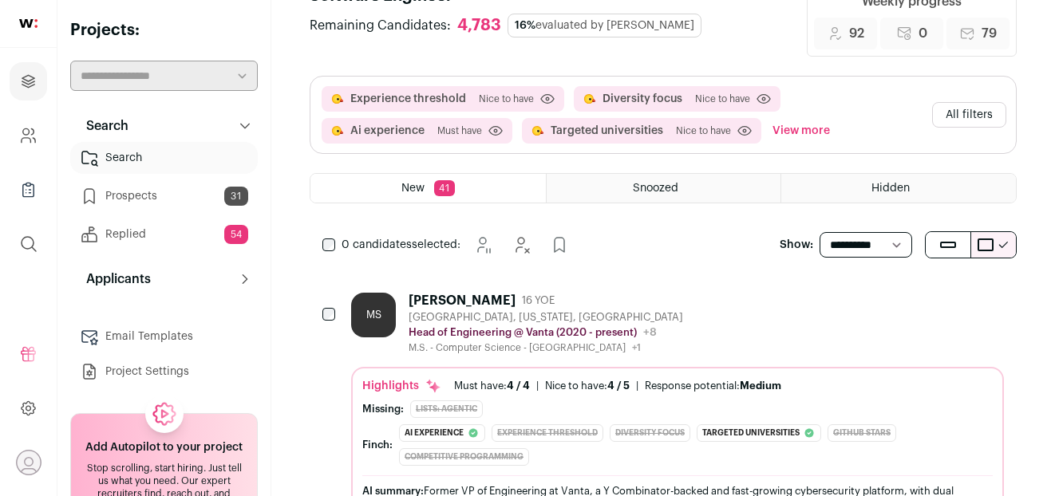
click at [633, 303] on div "[PERSON_NAME] 16 YOE" at bounding box center [545, 301] width 274 height 16
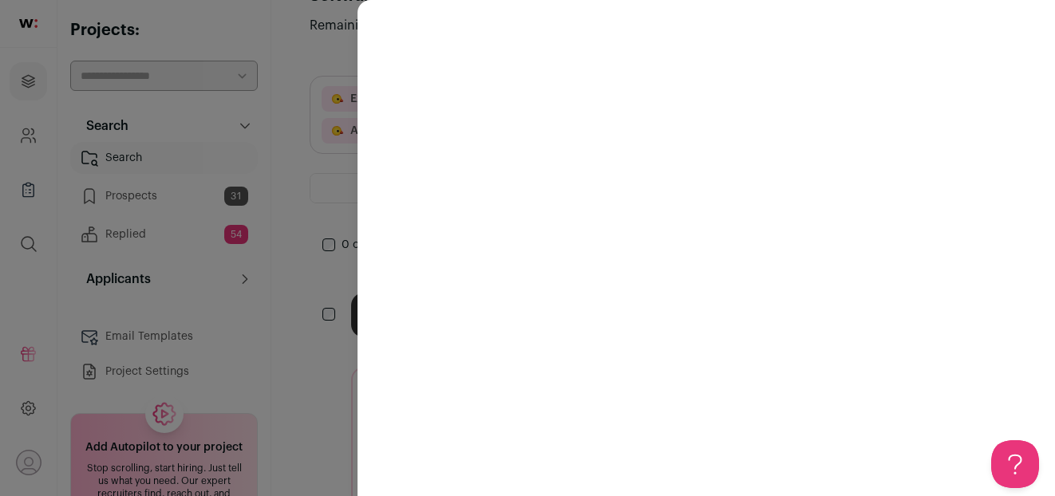
scroll to position [0, 0]
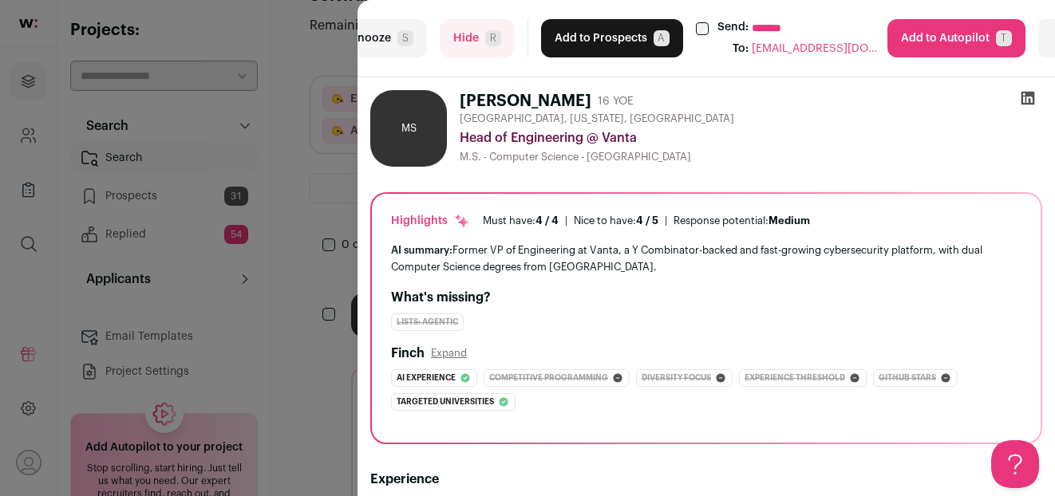
click at [779, 25] on select "**********" at bounding box center [822, 28] width 140 height 18
select select "*****"
click at [752, 19] on select "**********" at bounding box center [822, 28] width 140 height 18
click at [617, 32] on button "Add to Prospects A" at bounding box center [612, 38] width 142 height 38
select select "*****"
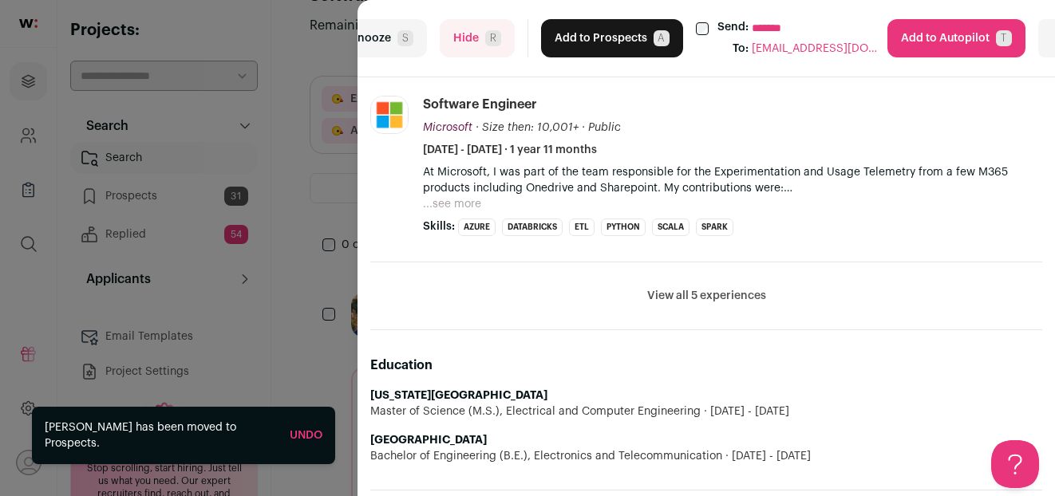
scroll to position [924, 0]
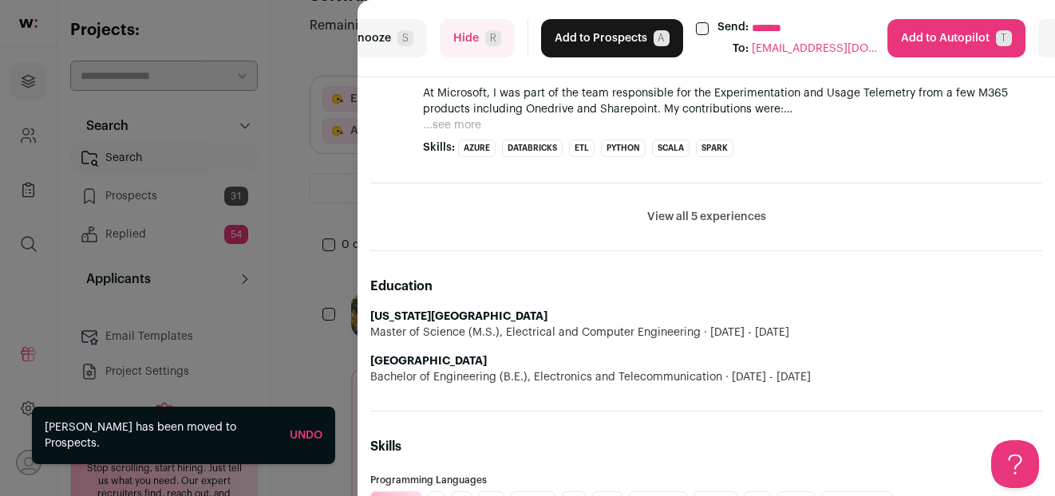
click at [472, 47] on button "Hide R" at bounding box center [477, 38] width 75 height 38
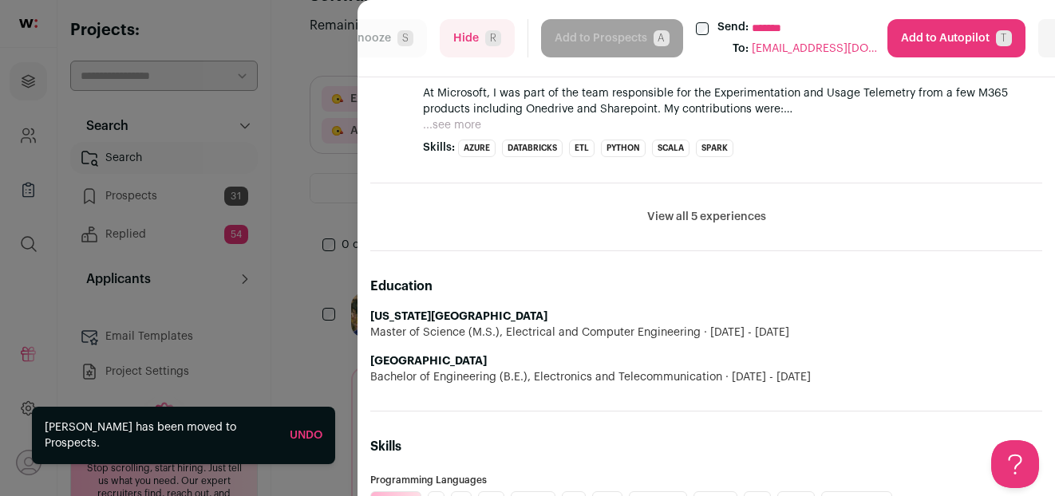
select select "*****"
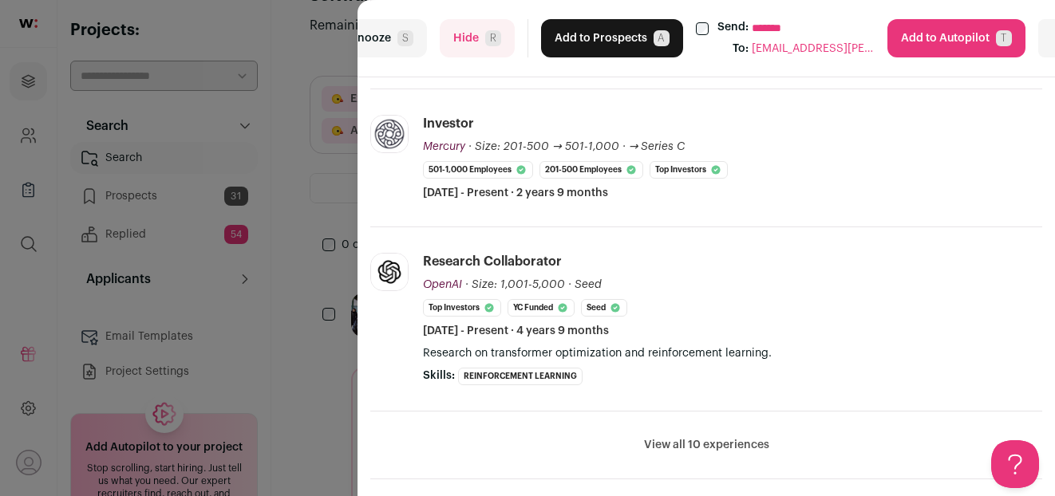
scroll to position [0, 0]
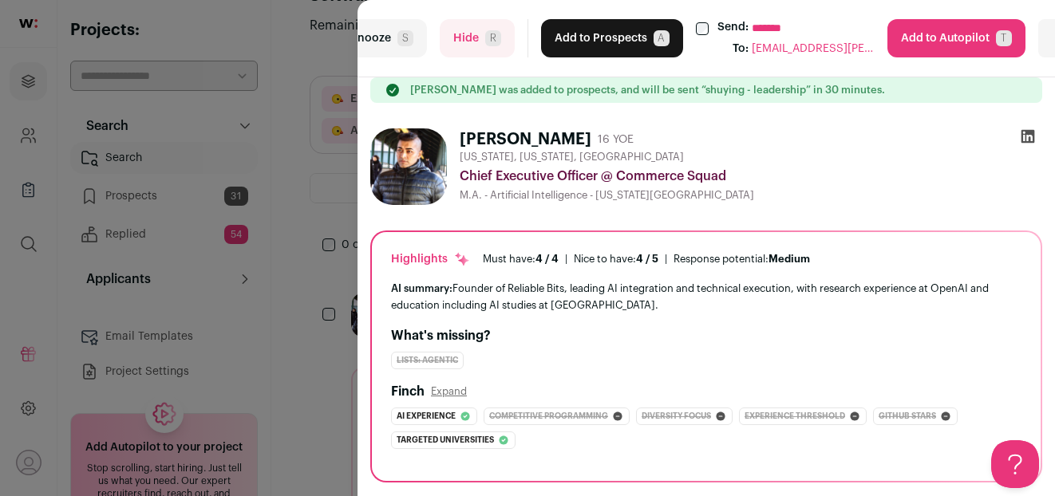
click at [1023, 139] on icon at bounding box center [1028, 136] width 16 height 16
click at [454, 42] on button "Hide R" at bounding box center [477, 38] width 75 height 38
select select "*****"
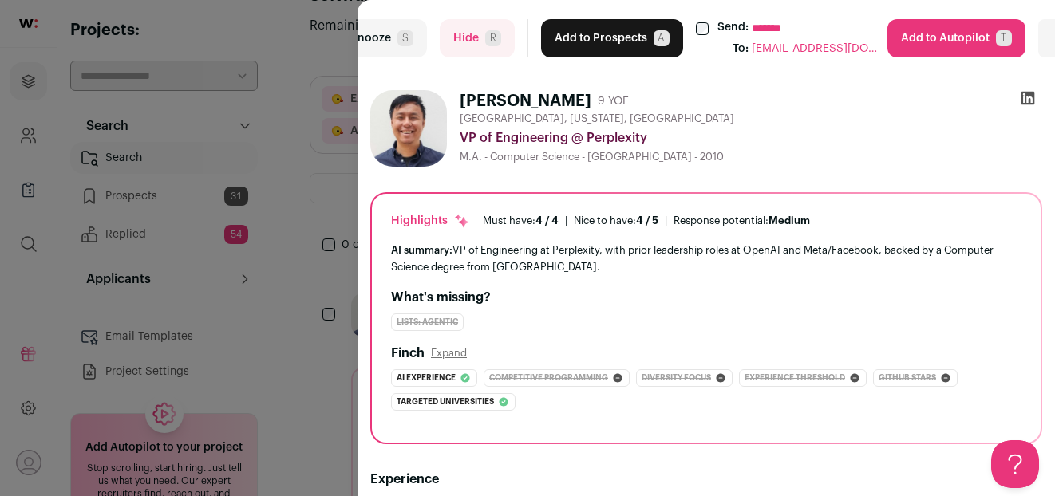
click at [464, 48] on button "Hide R" at bounding box center [477, 38] width 75 height 38
select select "*****"
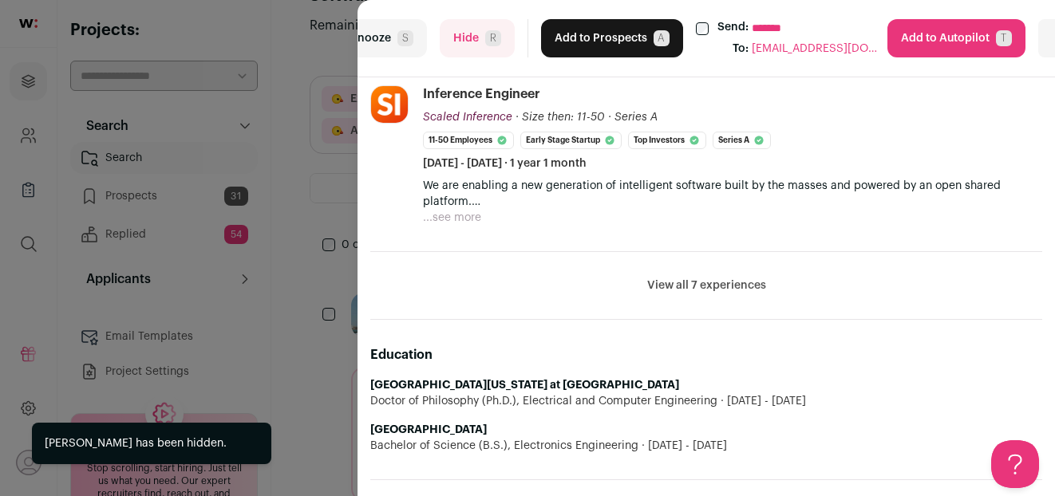
scroll to position [765, 0]
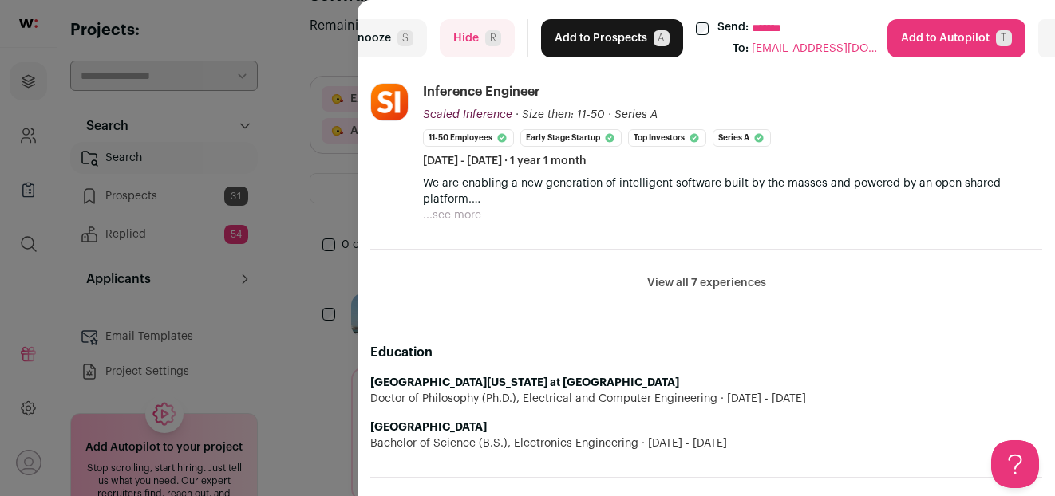
click at [460, 35] on button "Hide R" at bounding box center [477, 38] width 75 height 38
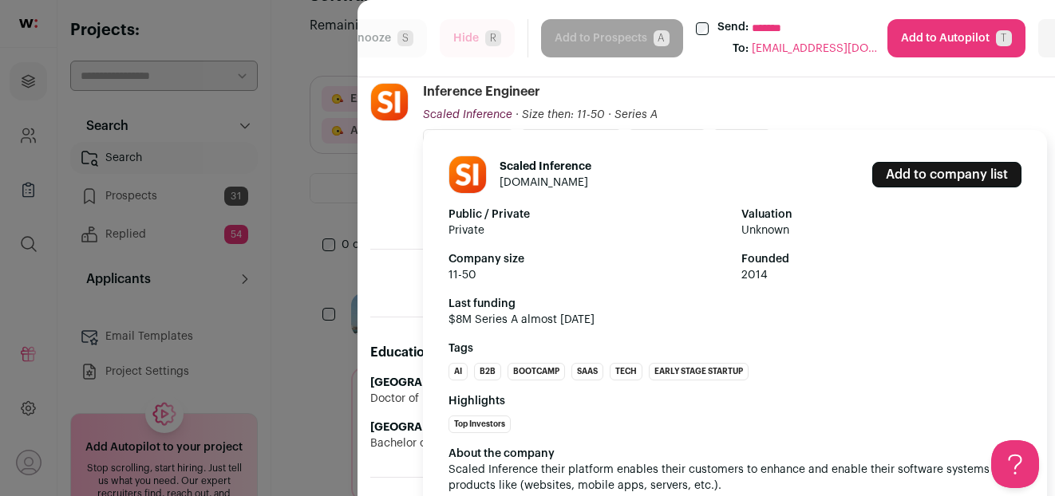
select select "*****"
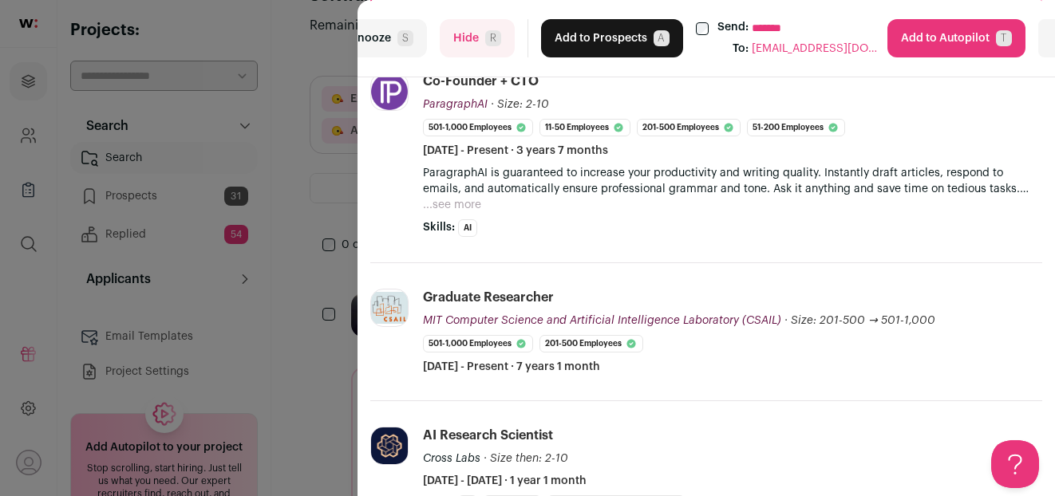
scroll to position [428, 0]
click at [464, 51] on button "Hide R" at bounding box center [477, 38] width 75 height 38
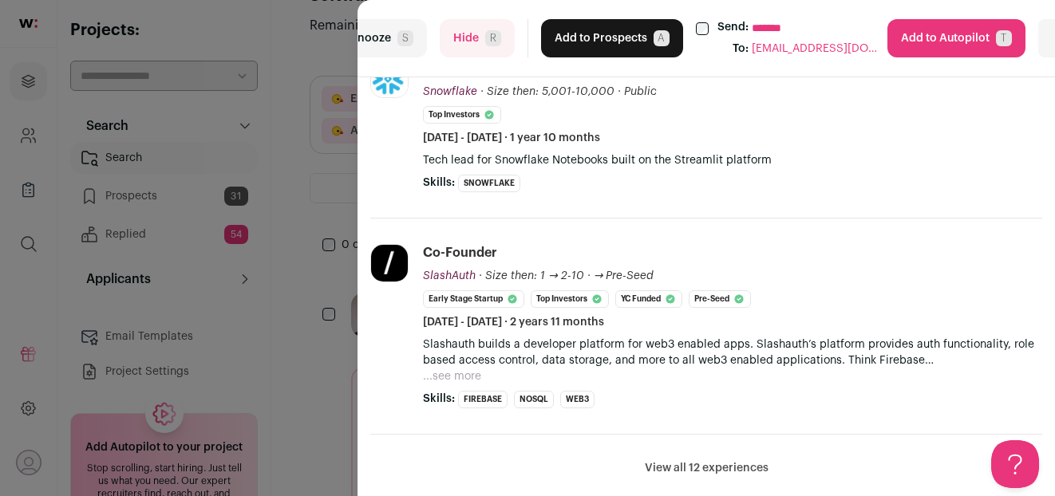
scroll to position [610, 0]
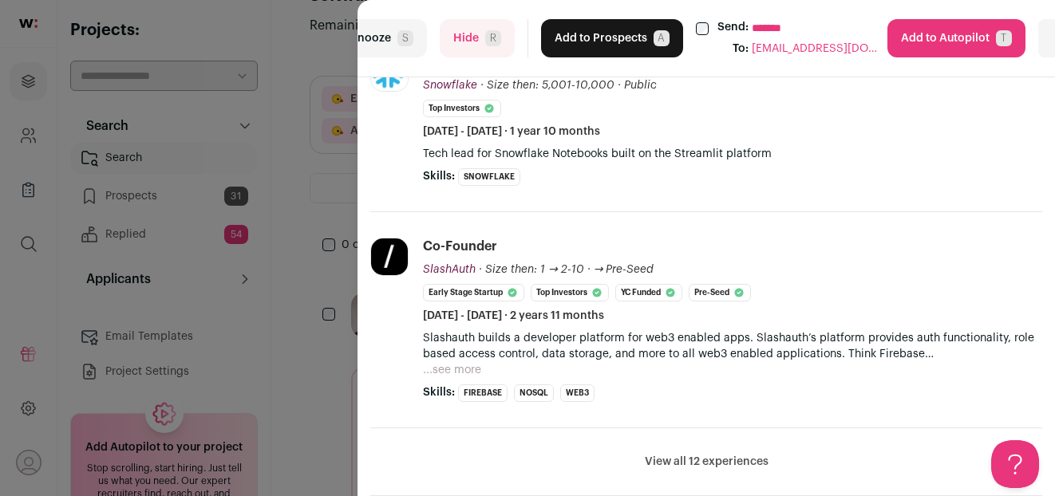
click at [760, 28] on select "**********" at bounding box center [822, 28] width 140 height 18
select select "*****"
click at [752, 19] on select "**********" at bounding box center [822, 28] width 140 height 18
click at [591, 25] on button "Add to Prospects A" at bounding box center [612, 38] width 142 height 38
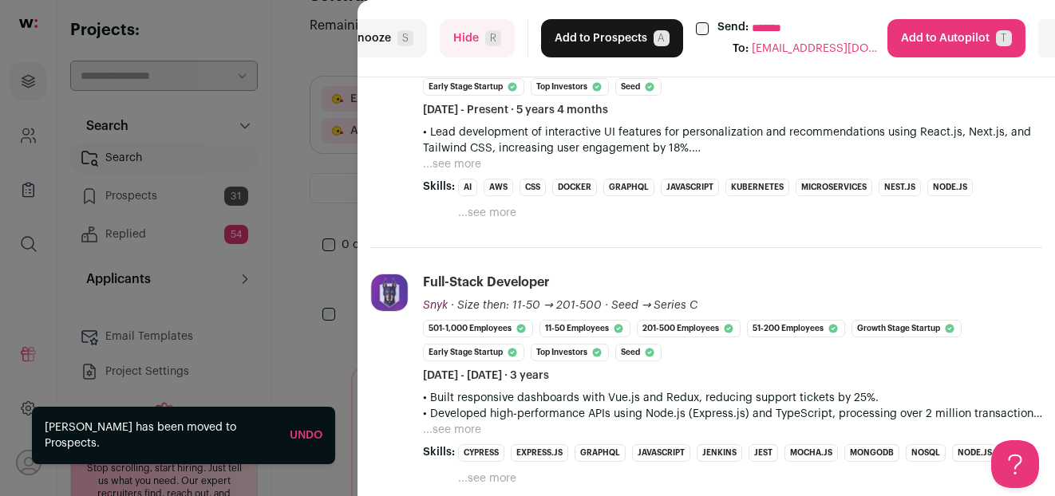
scroll to position [531, 0]
click at [579, 46] on button "Add to Prospects A" at bounding box center [612, 38] width 142 height 38
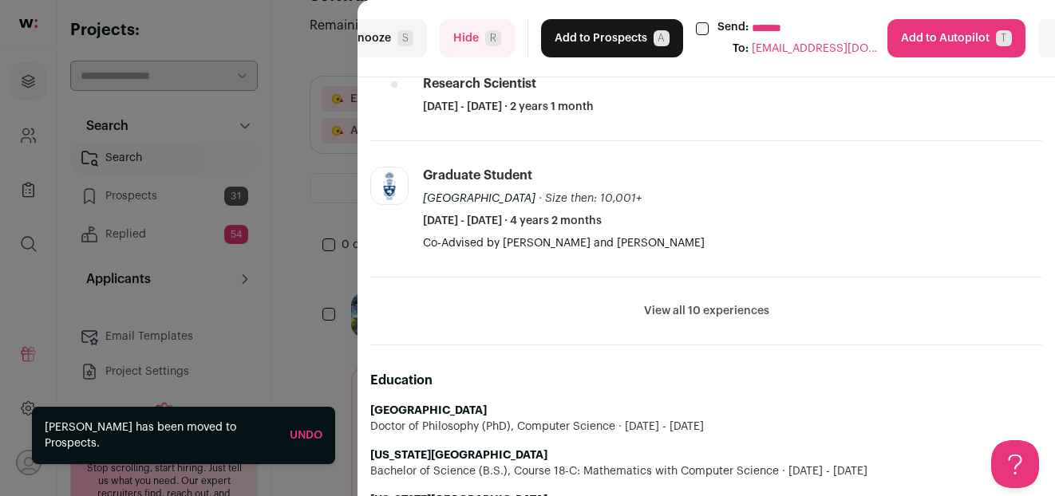
scroll to position [776, 0]
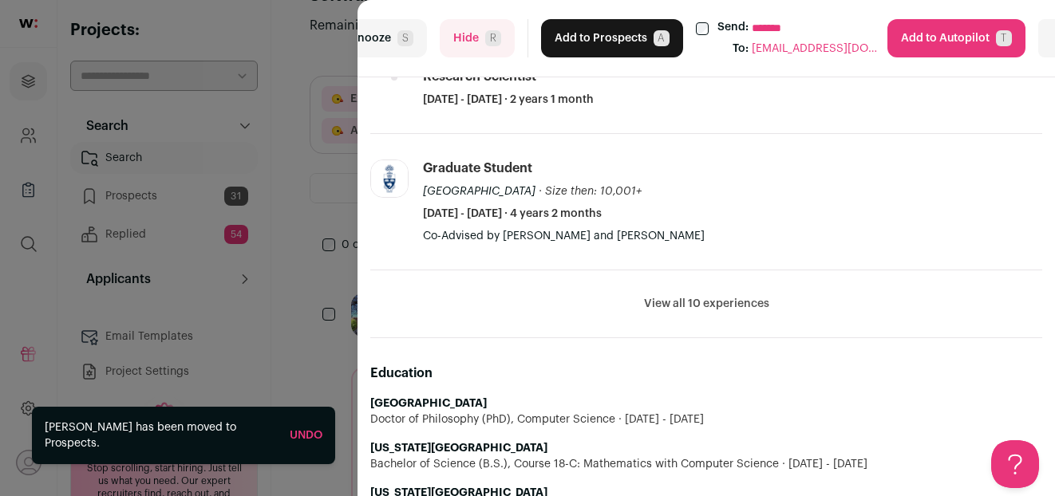
click at [583, 45] on button "Add to Prospects A" at bounding box center [612, 38] width 142 height 38
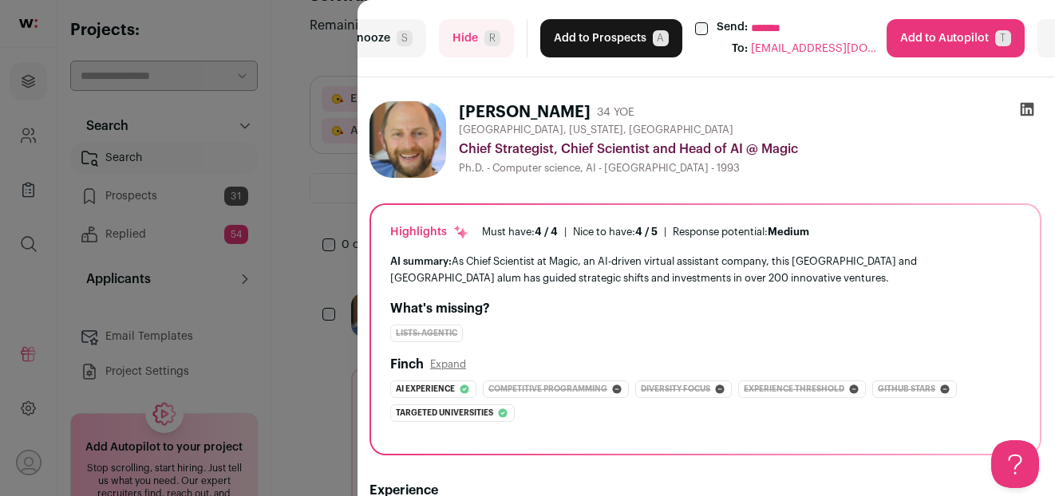
scroll to position [26, 1]
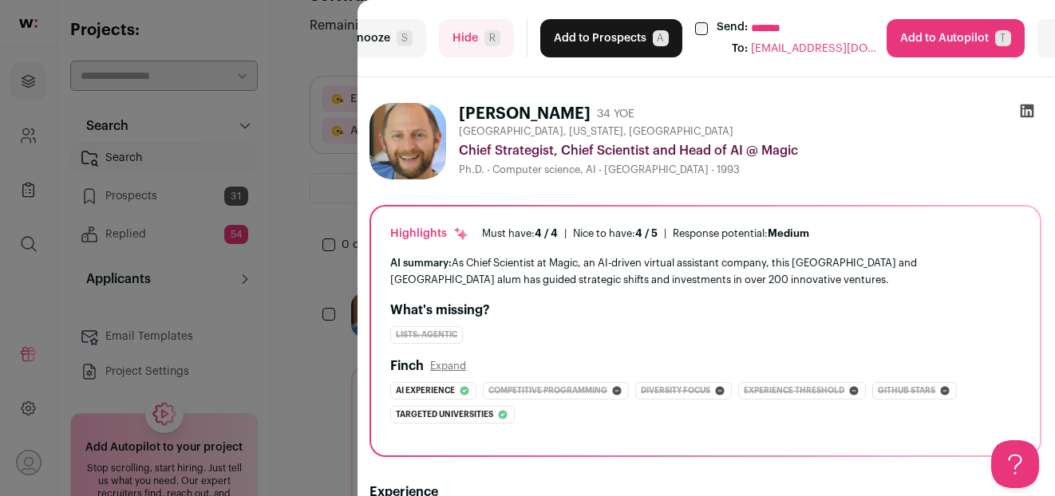
click at [484, 47] on button "Hide R" at bounding box center [476, 38] width 75 height 38
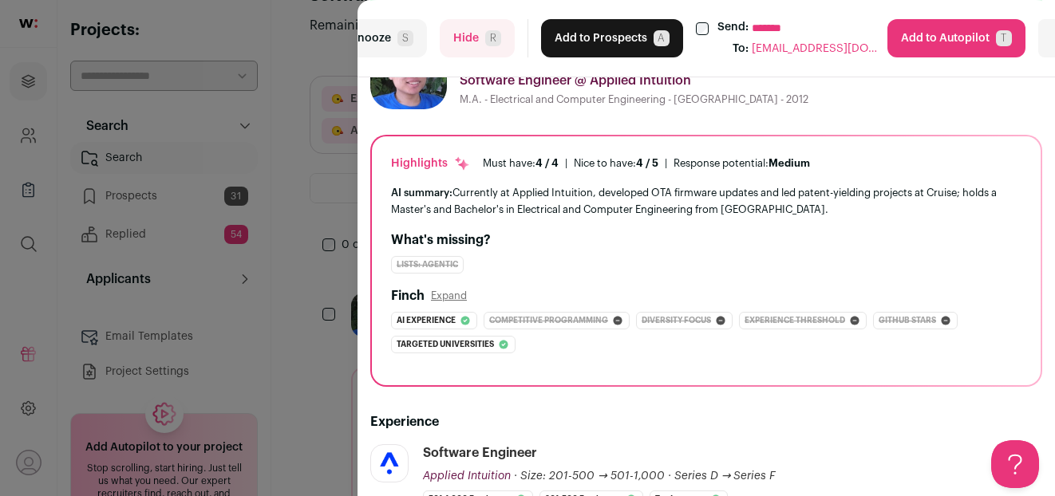
scroll to position [100, 0]
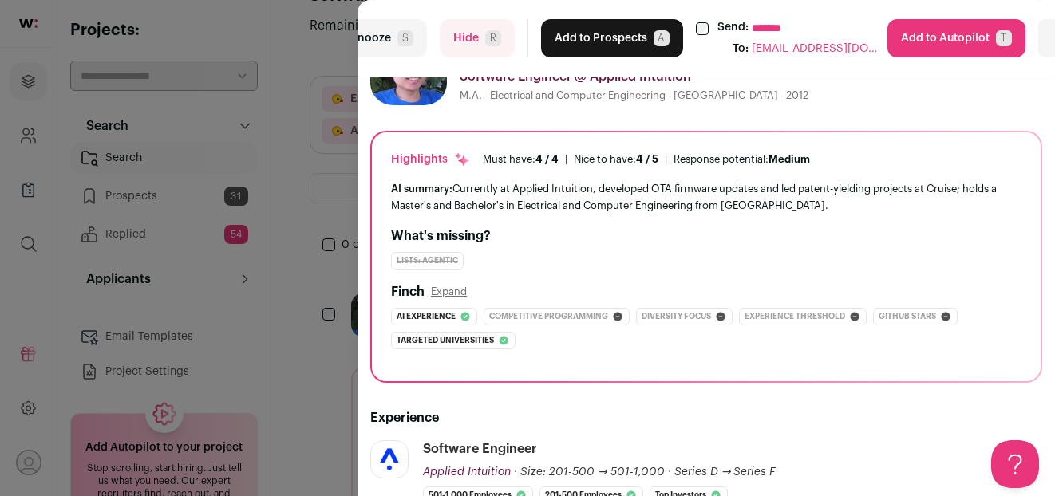
click at [594, 30] on button "Add to Prospects A" at bounding box center [612, 38] width 142 height 38
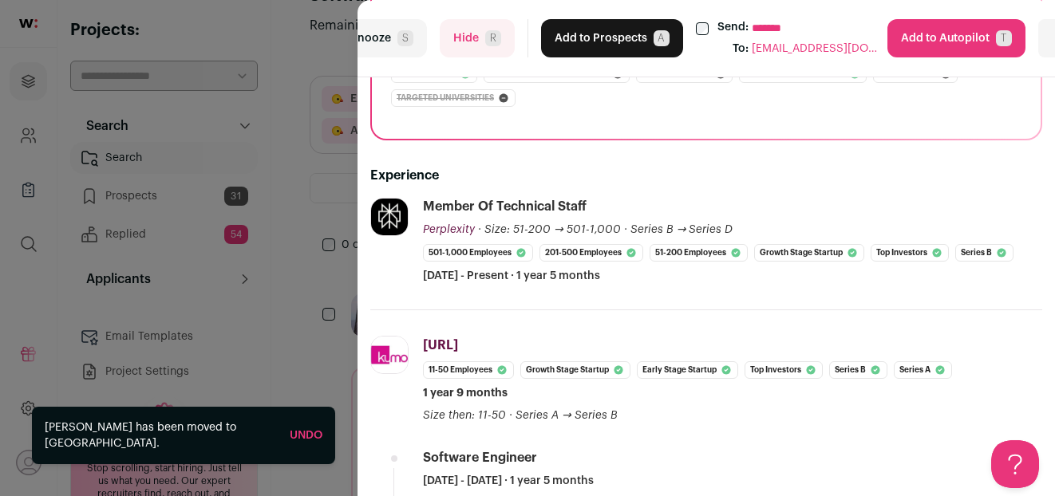
scroll to position [376, 0]
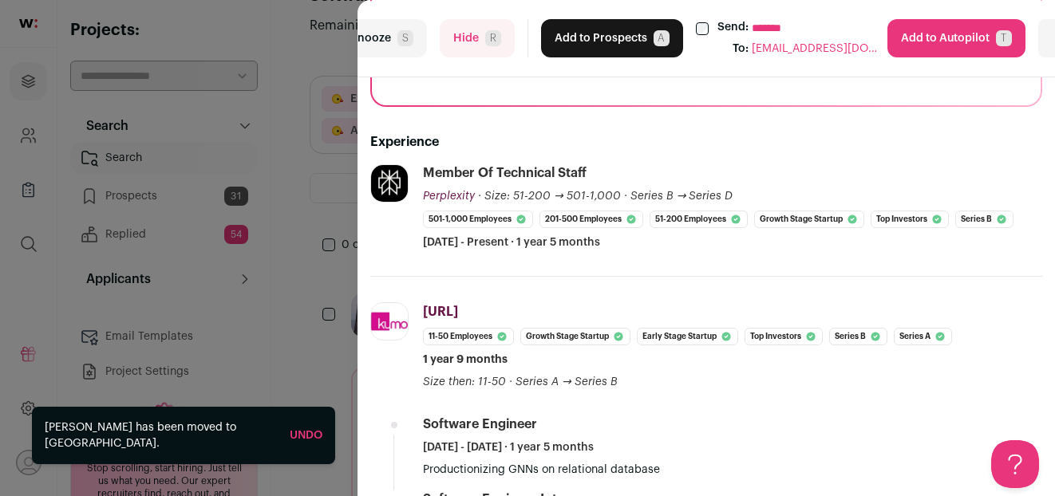
click at [617, 32] on button "Add to Prospects A" at bounding box center [612, 38] width 142 height 38
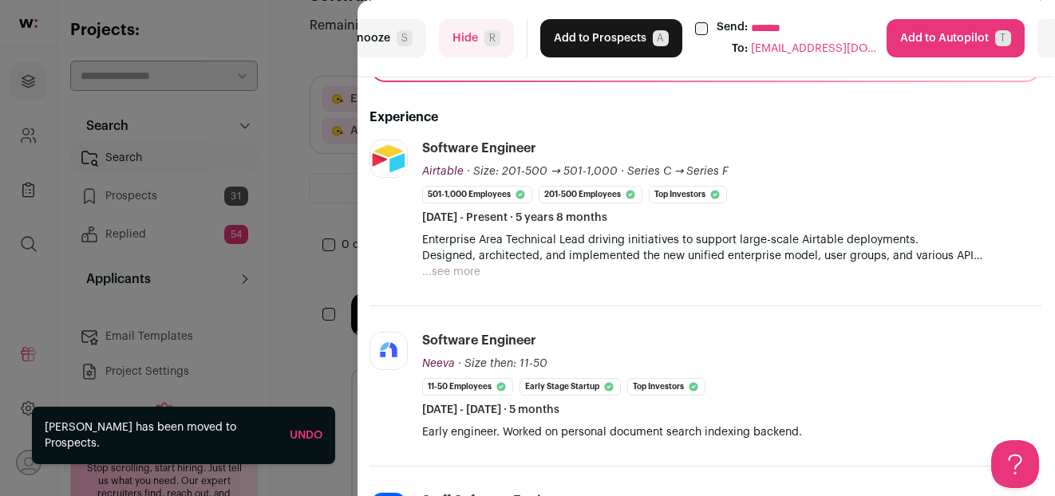
scroll to position [400, 1]
click at [602, 39] on button "Add to Prospects A" at bounding box center [611, 38] width 142 height 38
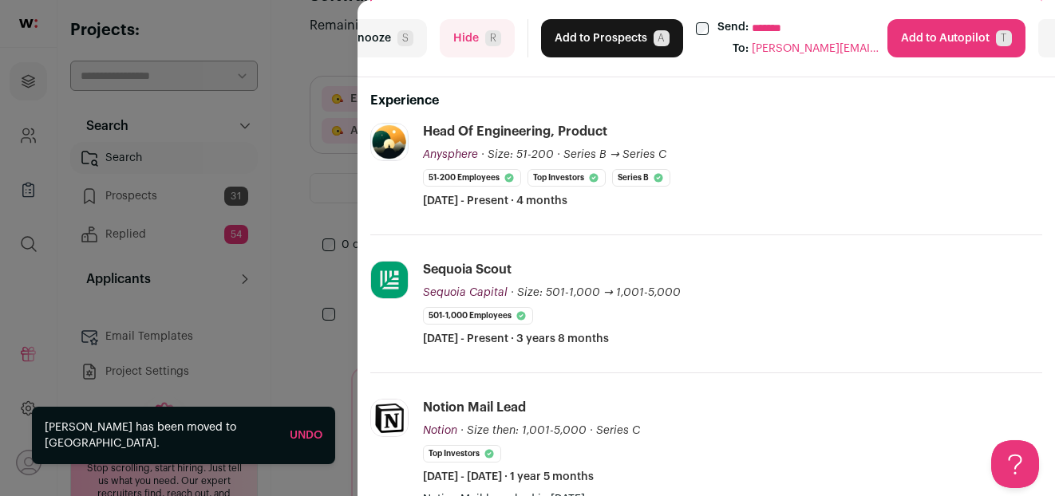
scroll to position [411, 0]
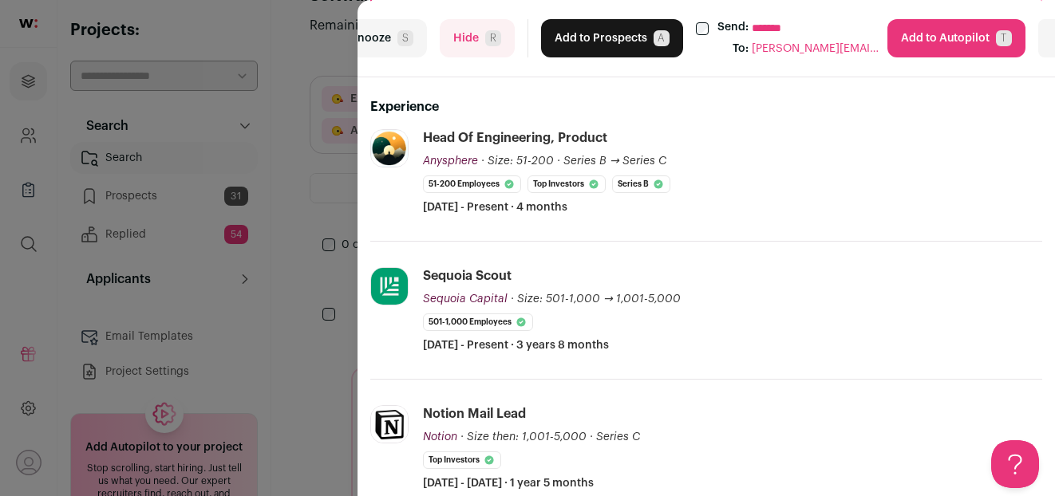
click at [485, 35] on span "R" at bounding box center [493, 38] width 16 height 16
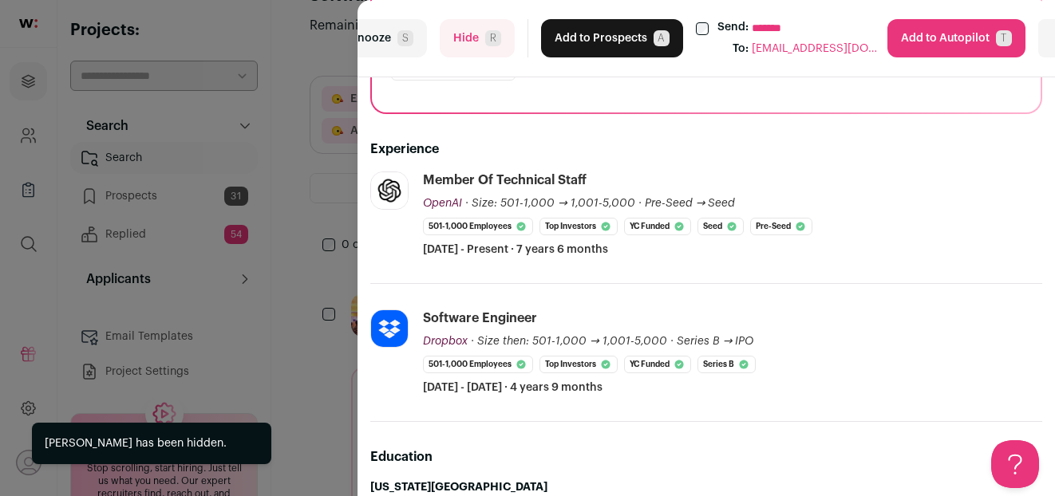
scroll to position [424, 0]
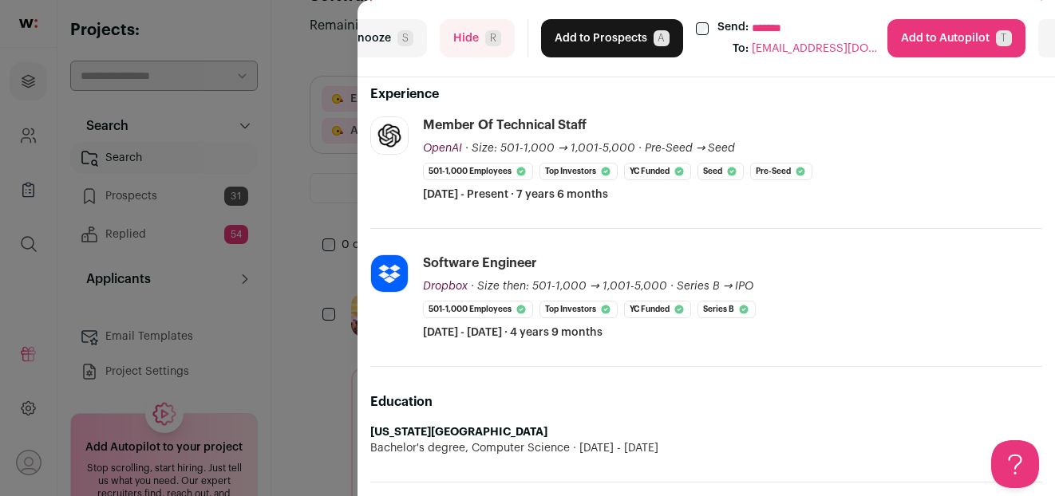
click at [604, 37] on button "Add to Prospects A" at bounding box center [612, 38] width 142 height 38
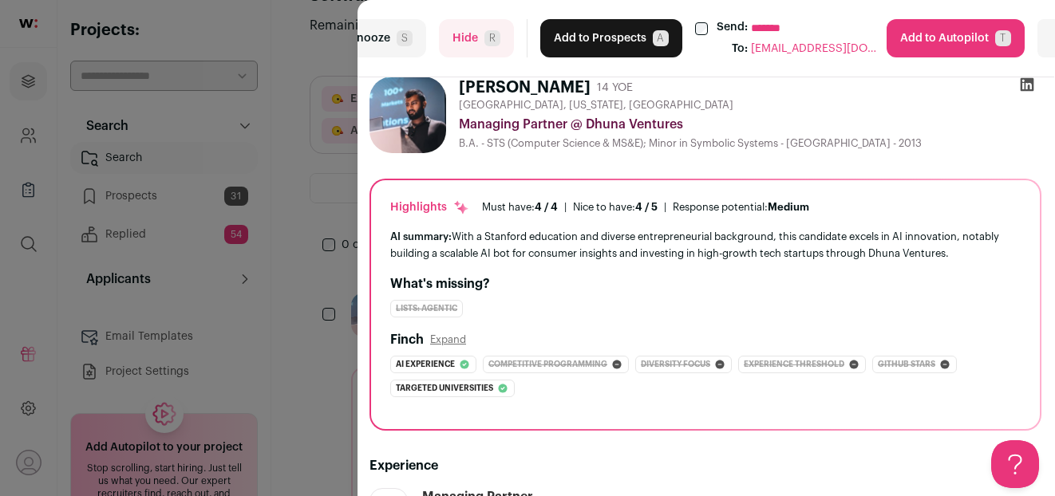
scroll to position [58, 1]
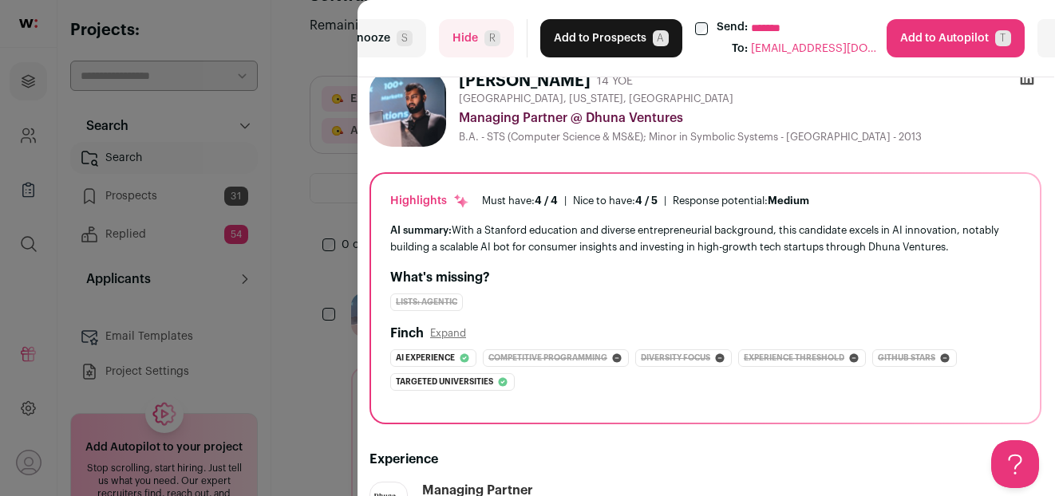
click at [468, 30] on button "Hide R" at bounding box center [476, 38] width 75 height 38
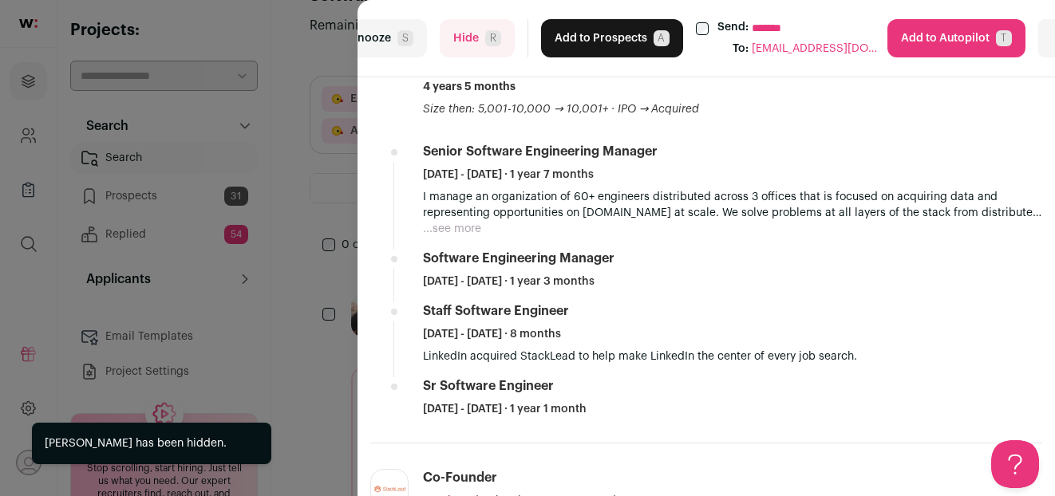
scroll to position [726, 0]
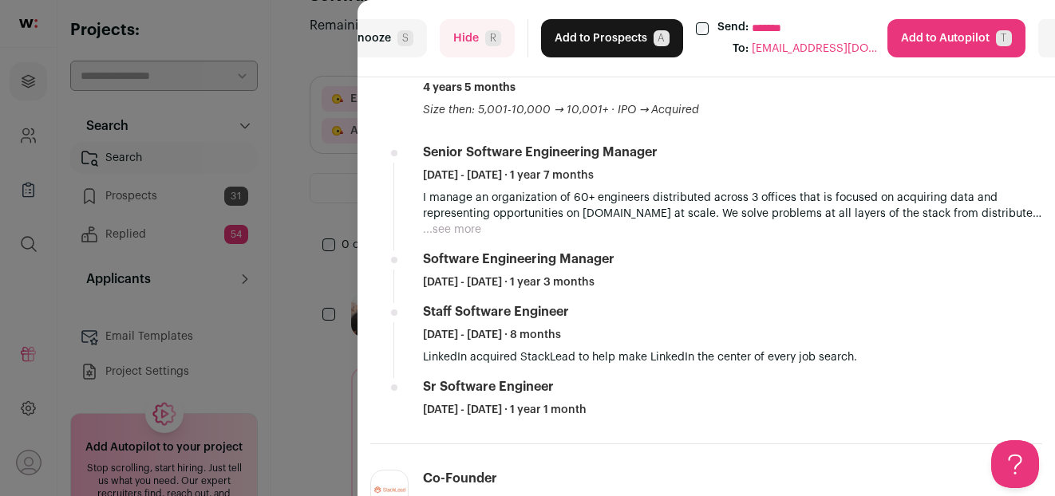
click at [484, 50] on button "Hide R" at bounding box center [477, 38] width 75 height 38
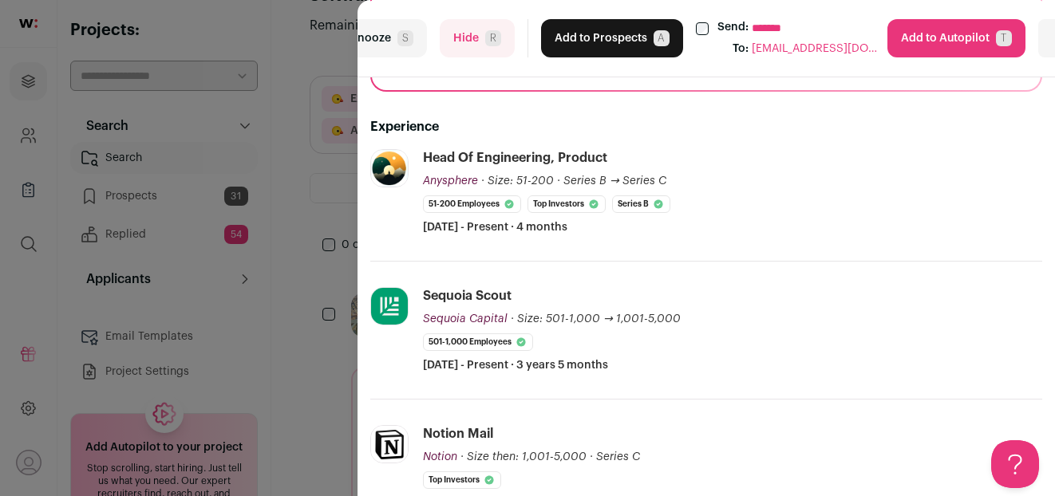
scroll to position [350, 0]
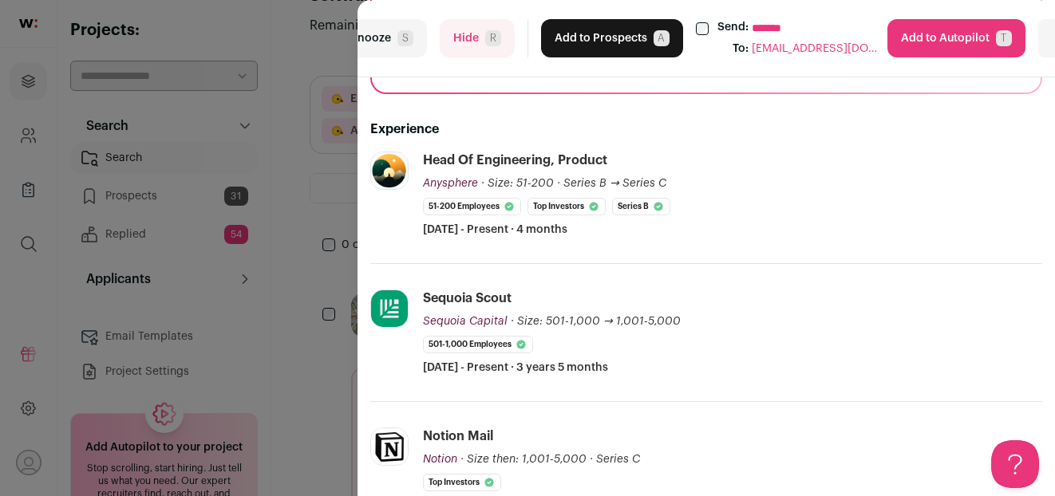
click at [491, 45] on span "R" at bounding box center [493, 38] width 16 height 16
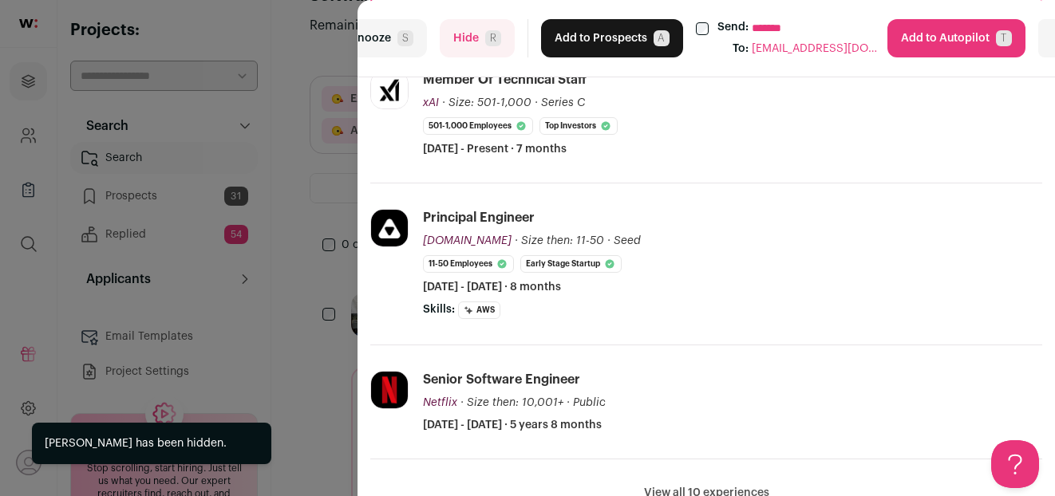
scroll to position [423, 0]
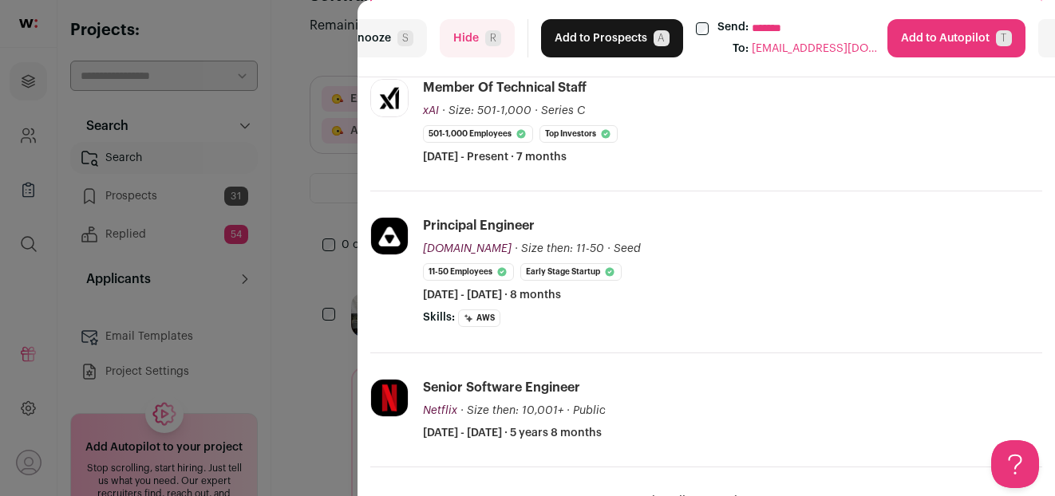
click at [602, 39] on button "Add to Prospects A" at bounding box center [612, 38] width 142 height 38
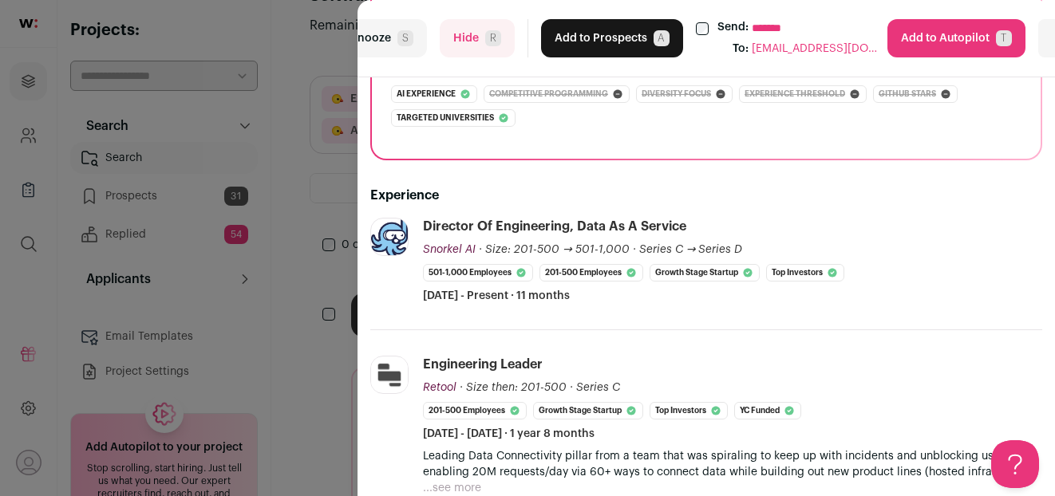
scroll to position [0, 0]
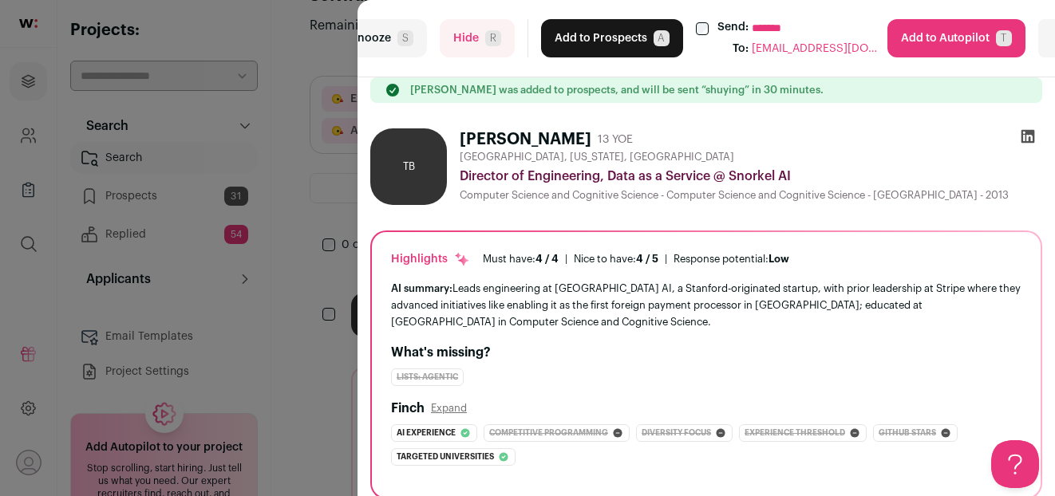
click at [757, 28] on select "**********" at bounding box center [822, 28] width 140 height 18
select select "*****"
click at [752, 19] on select "**********" at bounding box center [822, 28] width 140 height 18
click at [602, 42] on button "Add to Prospects A" at bounding box center [612, 38] width 142 height 38
select select "*****"
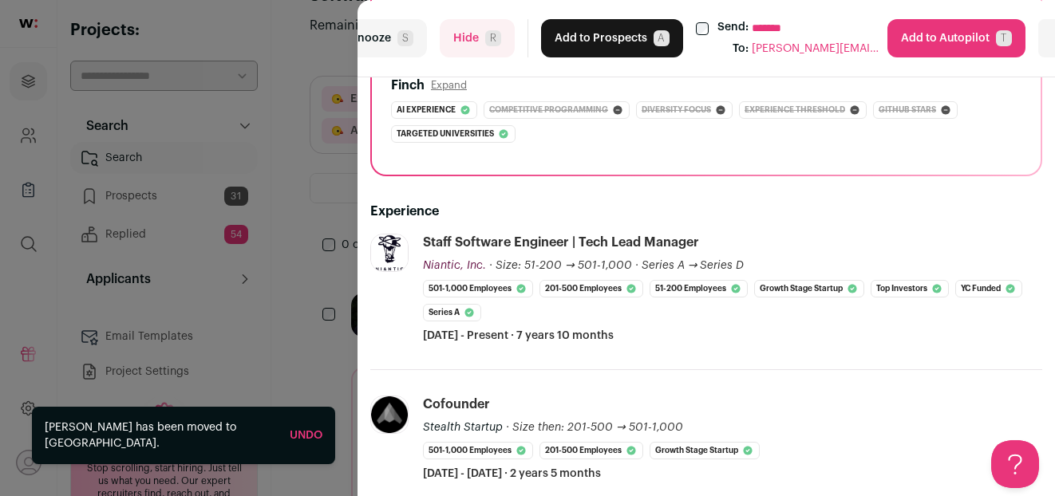
scroll to position [301, 0]
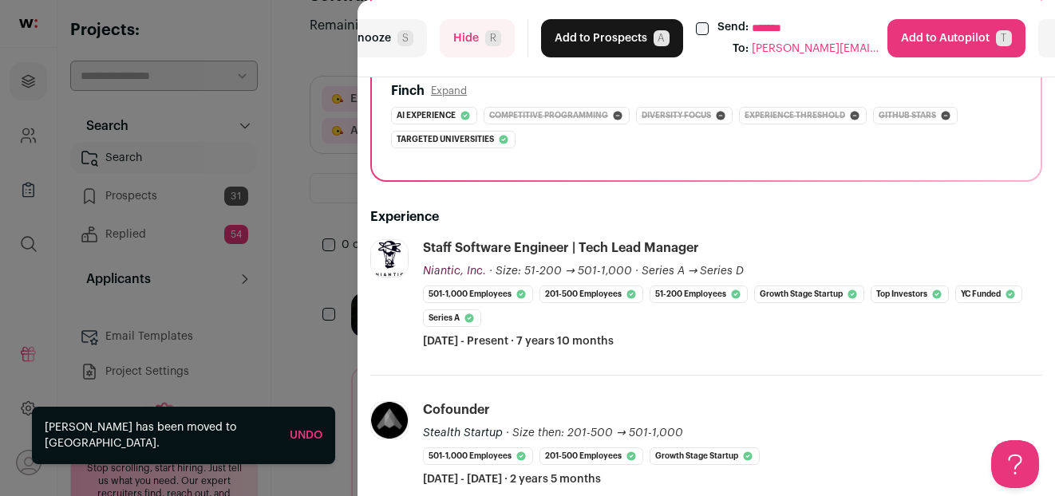
click at [629, 37] on button "Add to Prospects A" at bounding box center [612, 38] width 142 height 38
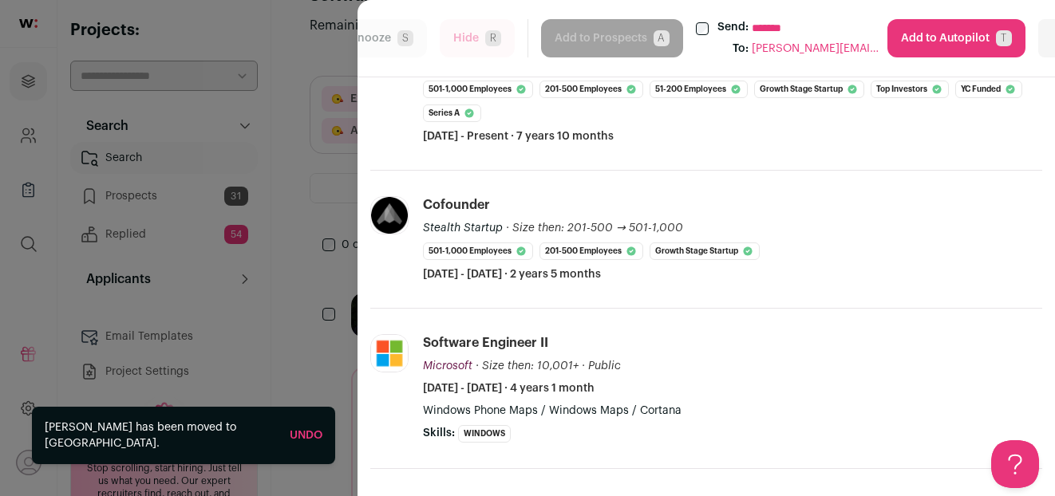
scroll to position [527, 0]
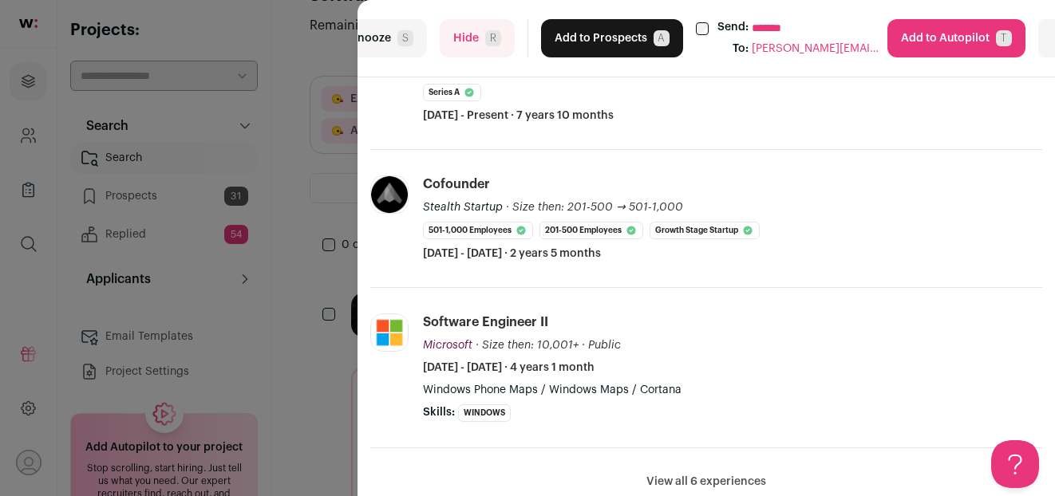
select select "*****"
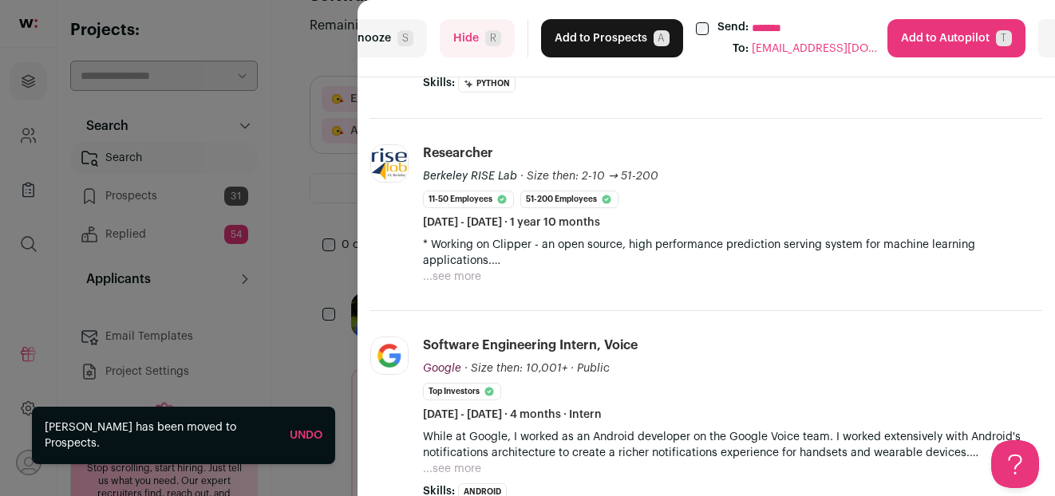
scroll to position [585, 0]
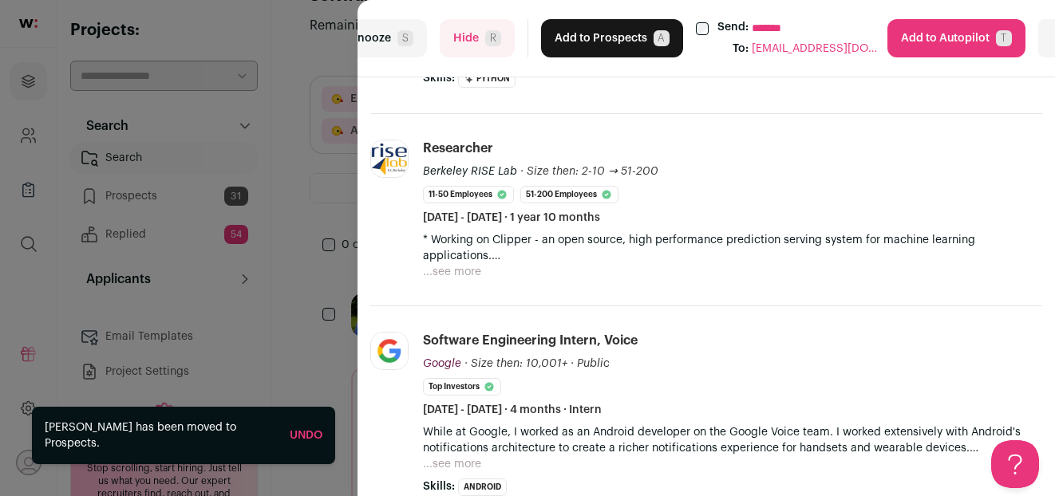
click at [476, 34] on button "Hide R" at bounding box center [477, 38] width 75 height 38
select select "*****"
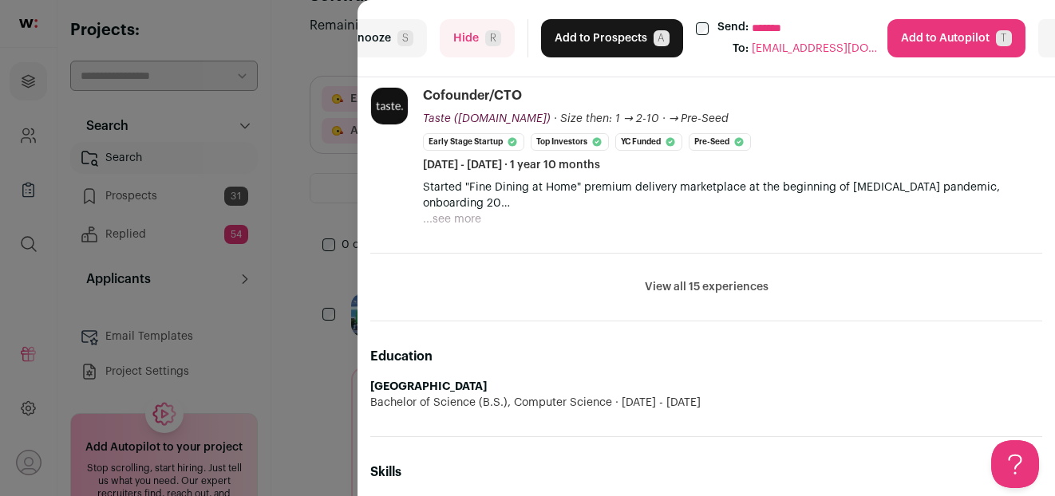
scroll to position [762, 0]
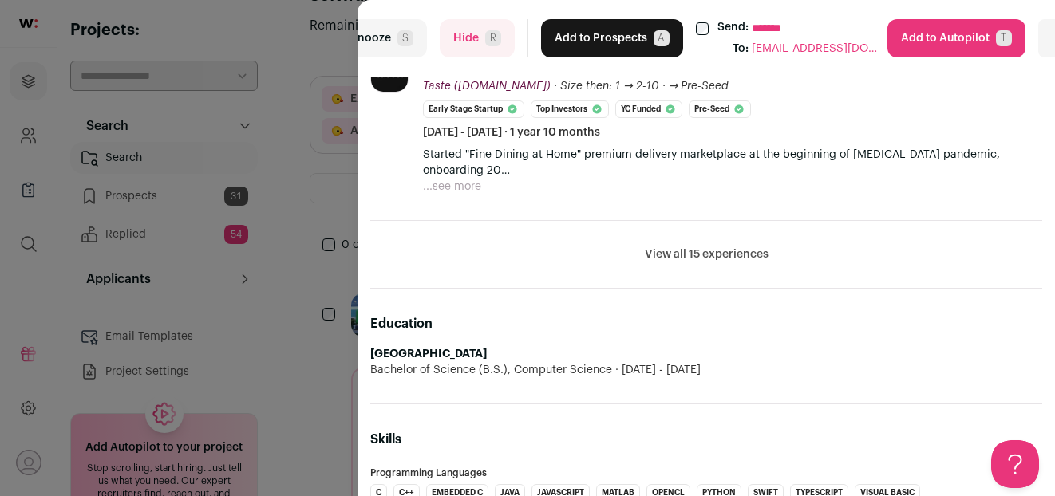
click at [603, 32] on button "Add to Prospects A" at bounding box center [612, 38] width 142 height 38
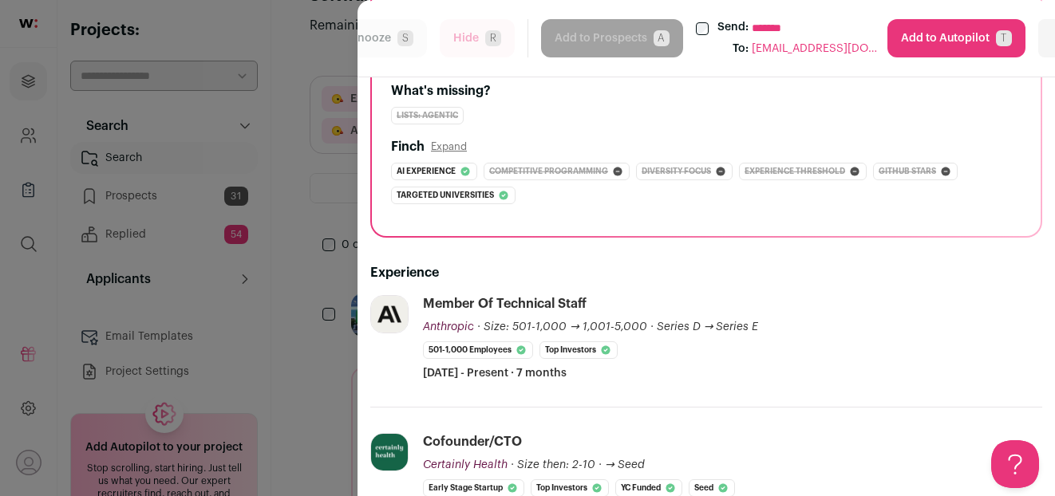
scroll to position [0, 0]
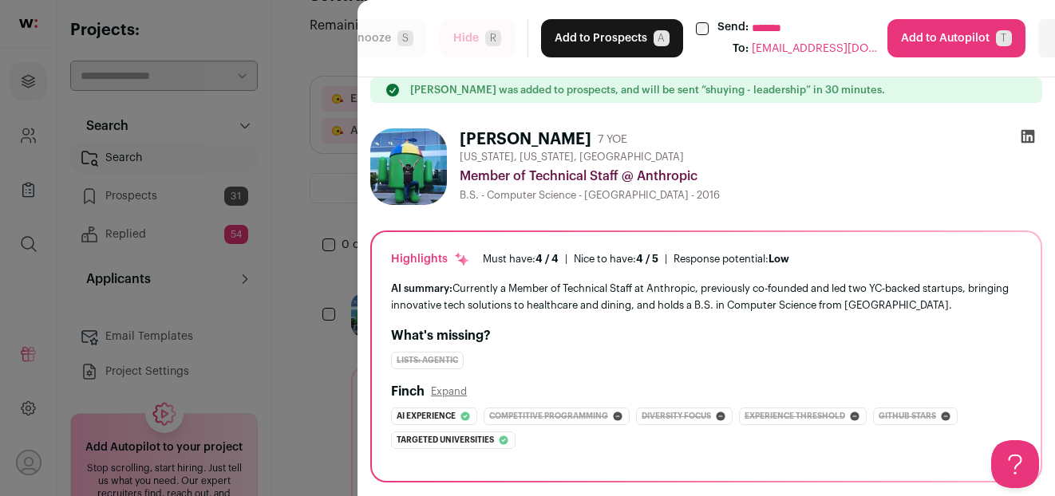
select select "*****"
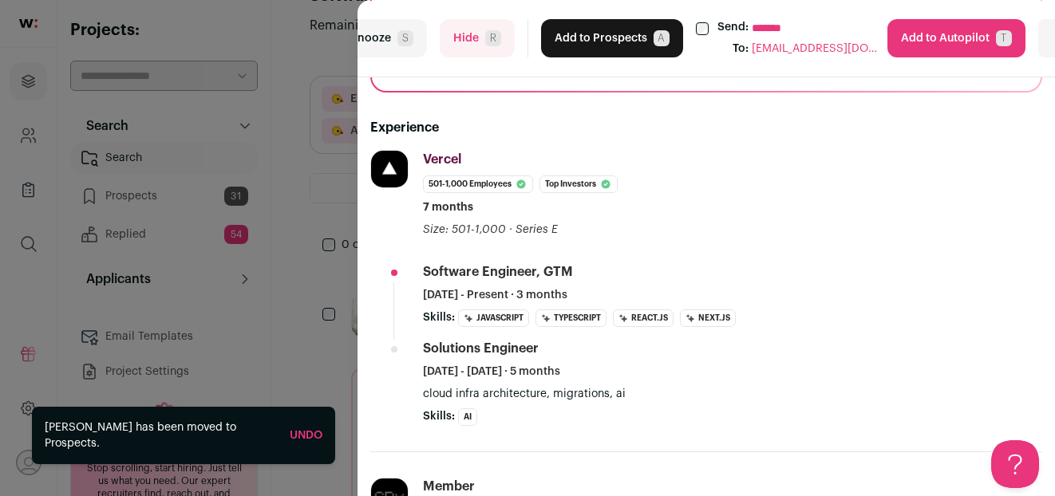
scroll to position [602, 0]
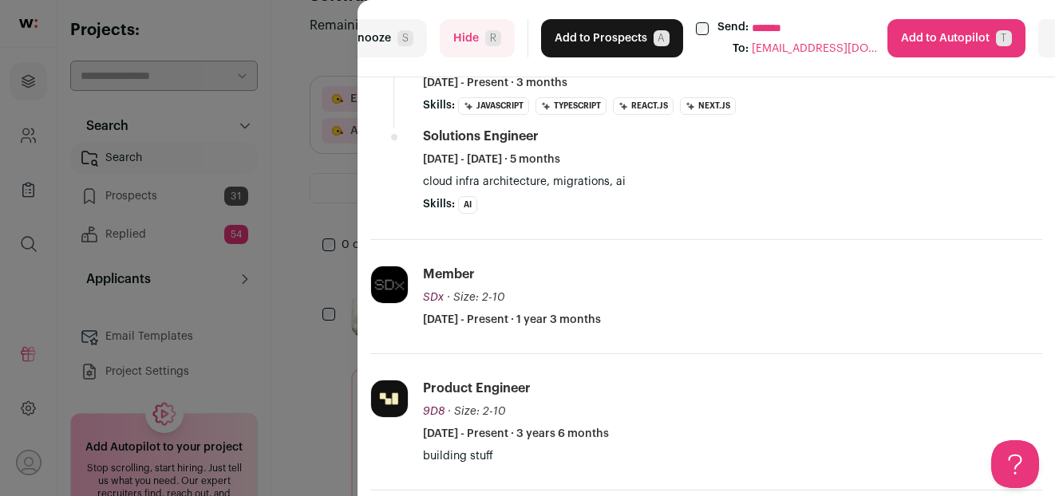
click at [494, 37] on span "R" at bounding box center [493, 38] width 16 height 16
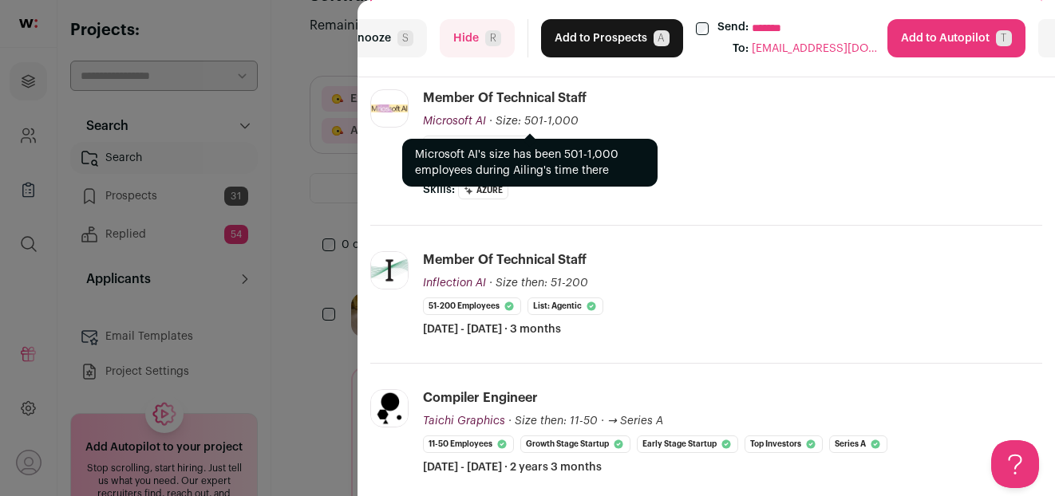
scroll to position [424, 0]
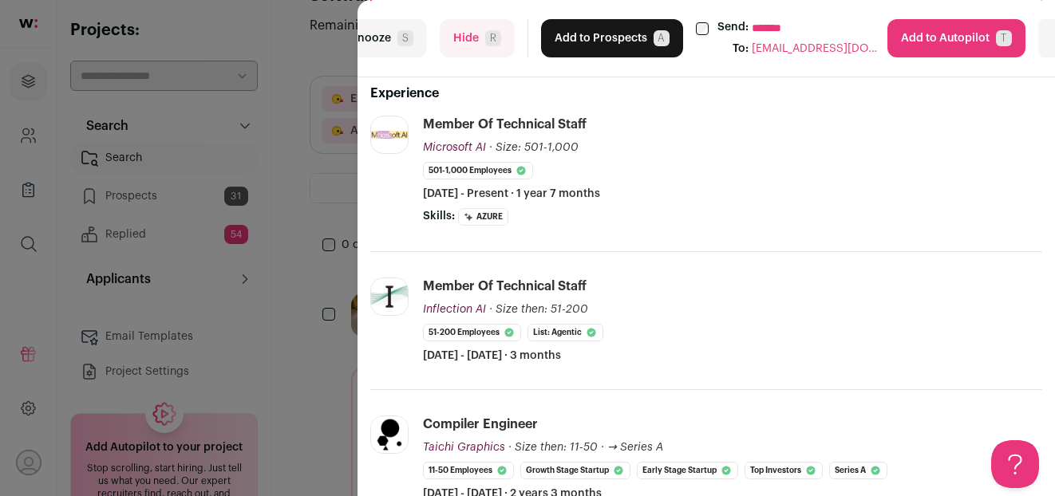
click at [757, 23] on select "**********" at bounding box center [822, 28] width 140 height 18
select select "*****"
click at [752, 19] on select "**********" at bounding box center [822, 28] width 140 height 18
click at [592, 43] on button "Add to Prospects A" at bounding box center [612, 38] width 142 height 38
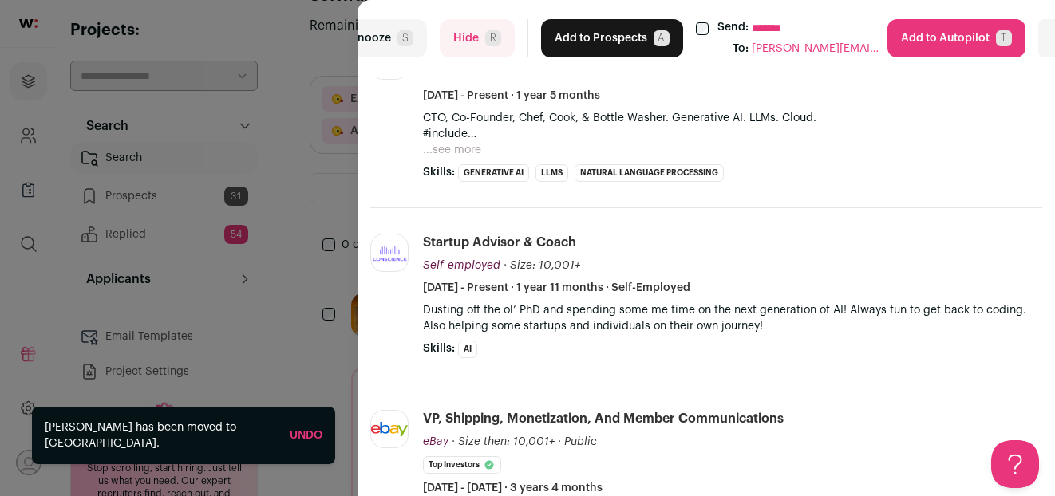
scroll to position [501, 0]
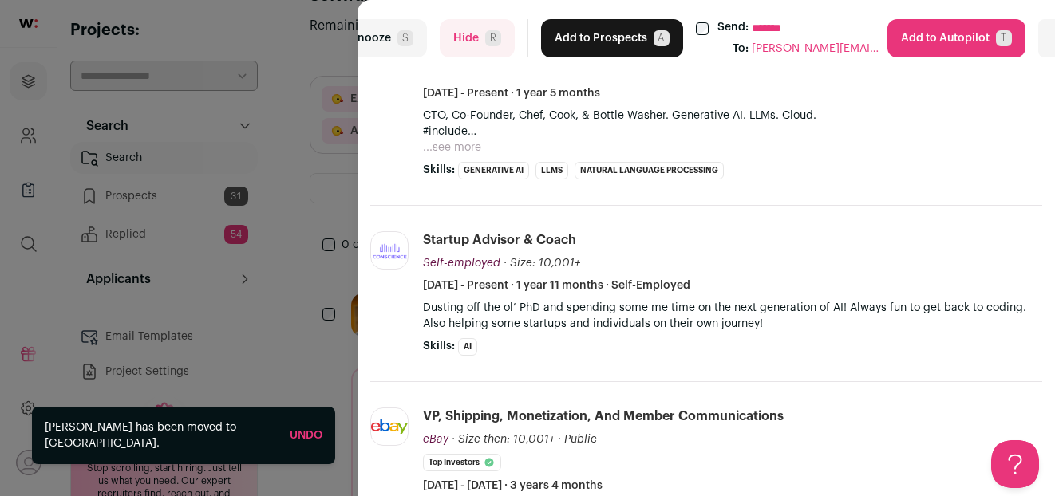
click at [494, 47] on button "Hide R" at bounding box center [477, 38] width 75 height 38
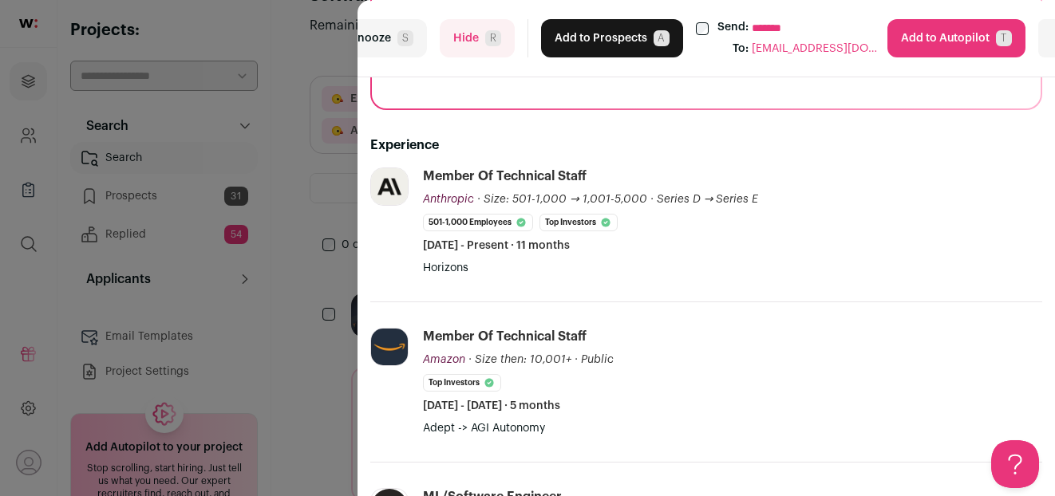
scroll to position [316, 0]
click at [635, 33] on button "Add to Prospects A" at bounding box center [612, 38] width 142 height 38
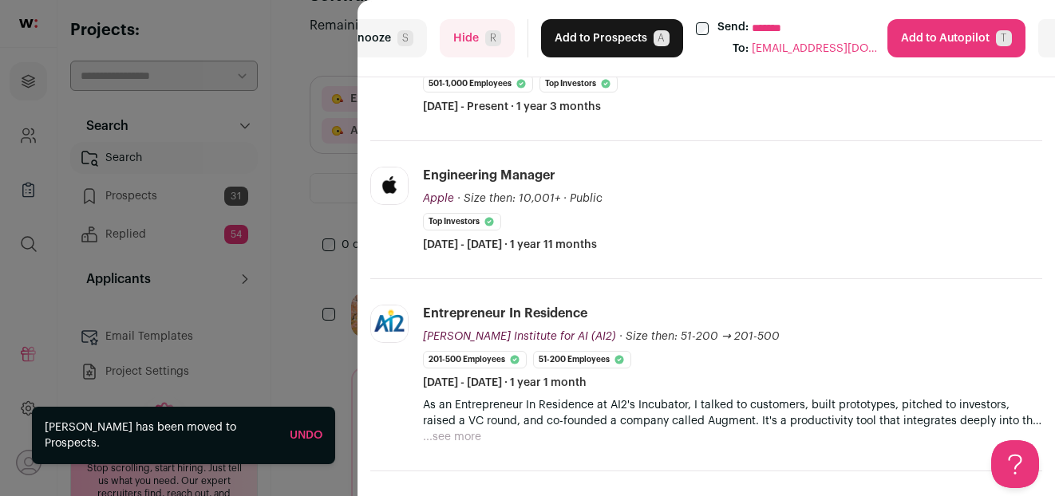
scroll to position [509, 0]
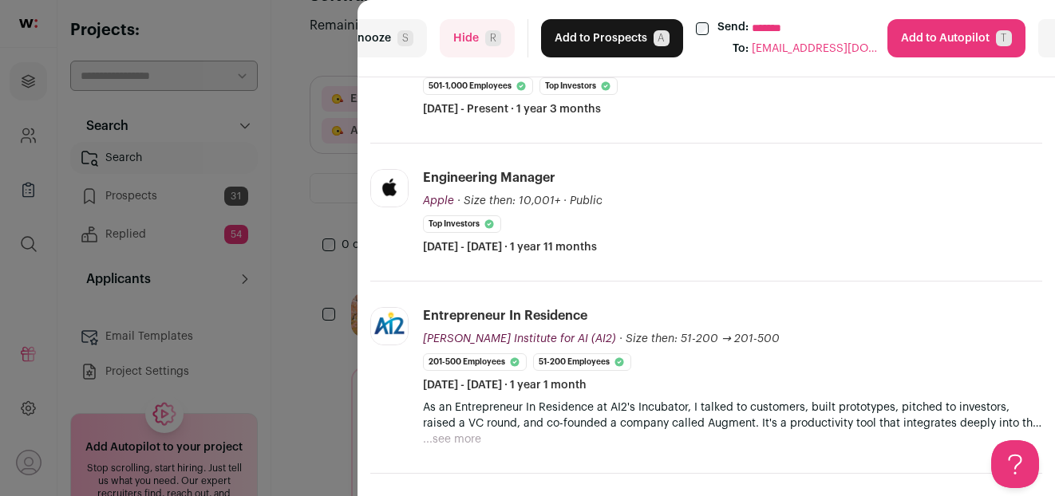
click at [582, 43] on button "Add to Prospects A" at bounding box center [612, 38] width 142 height 38
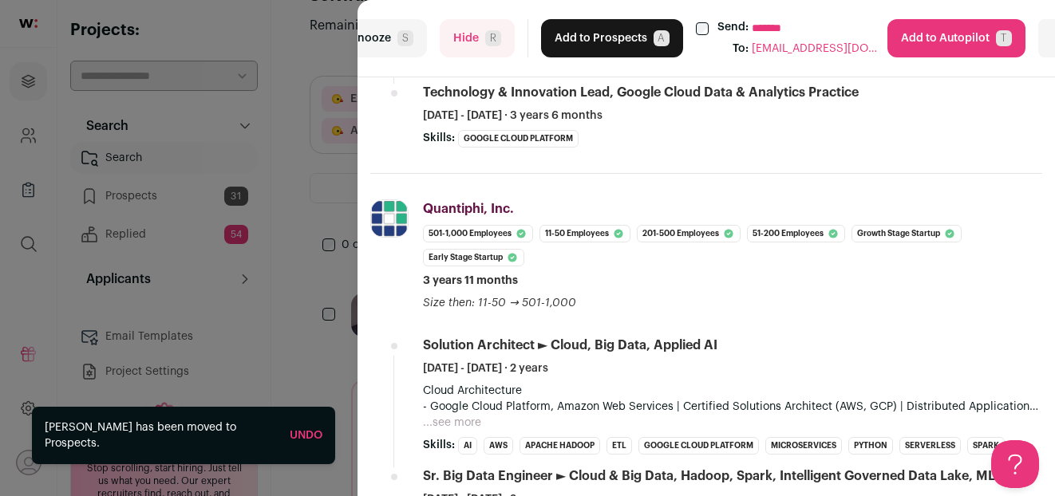
scroll to position [770, 0]
click at [497, 41] on span "R" at bounding box center [493, 38] width 16 height 16
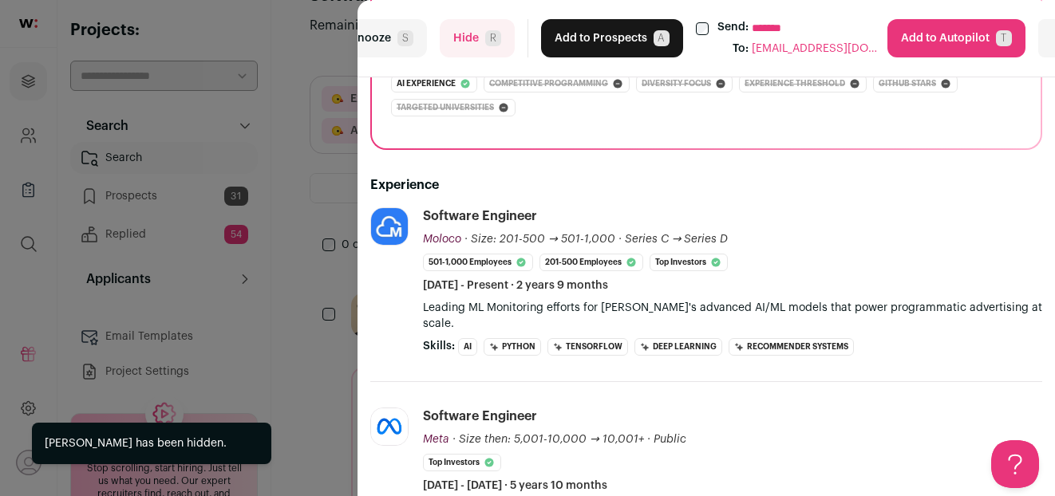
scroll to position [334, 0]
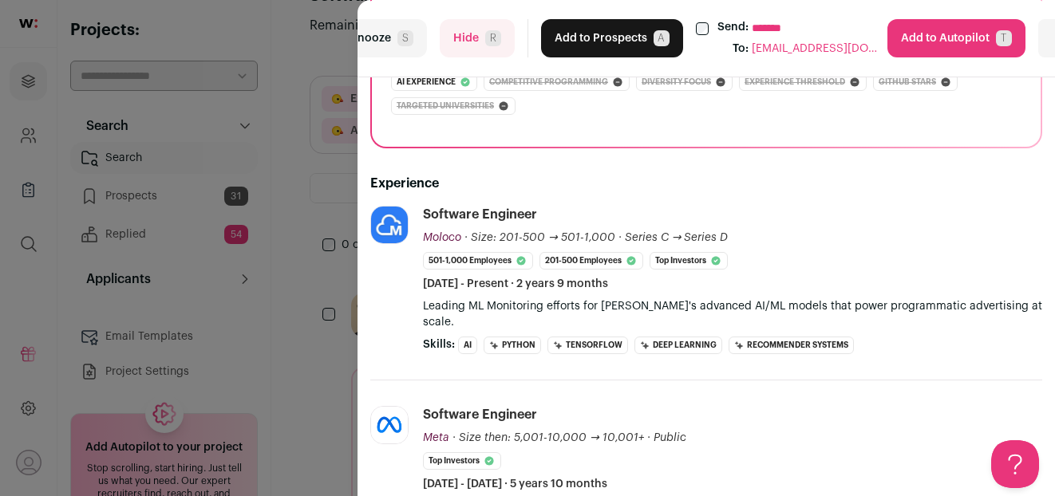
click at [316, 56] on div "**********" at bounding box center [527, 248] width 1055 height 496
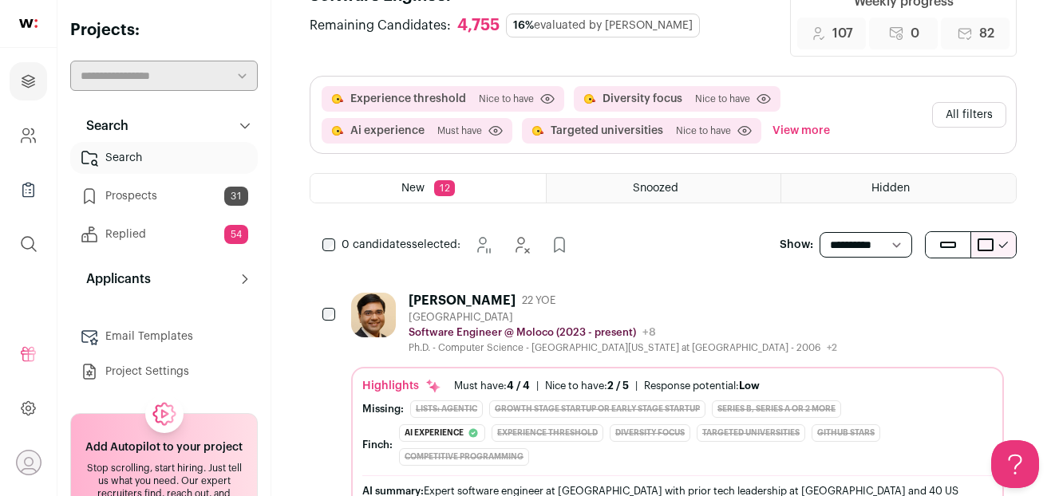
click at [140, 196] on link "Prospects 31" at bounding box center [163, 196] width 187 height 32
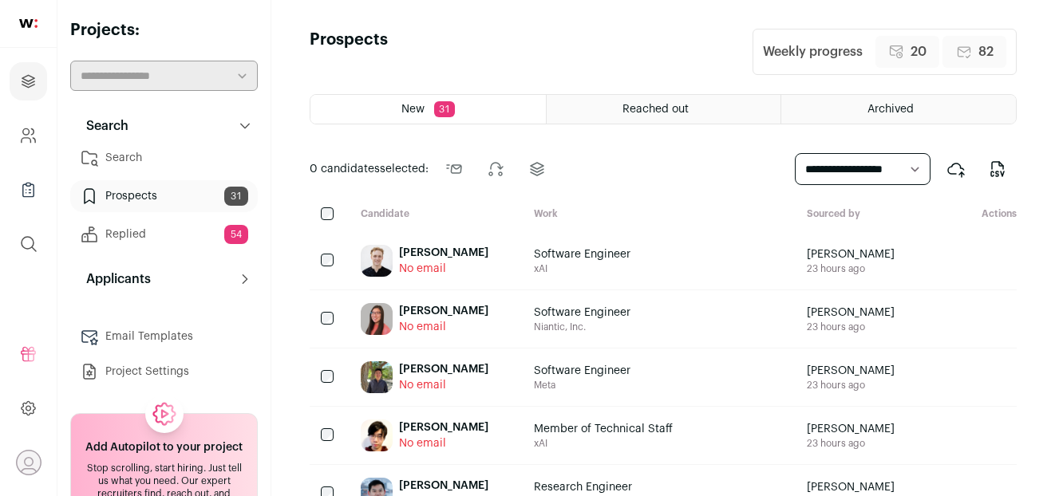
click at [632, 107] on span "Reached out" at bounding box center [655, 109] width 66 height 11
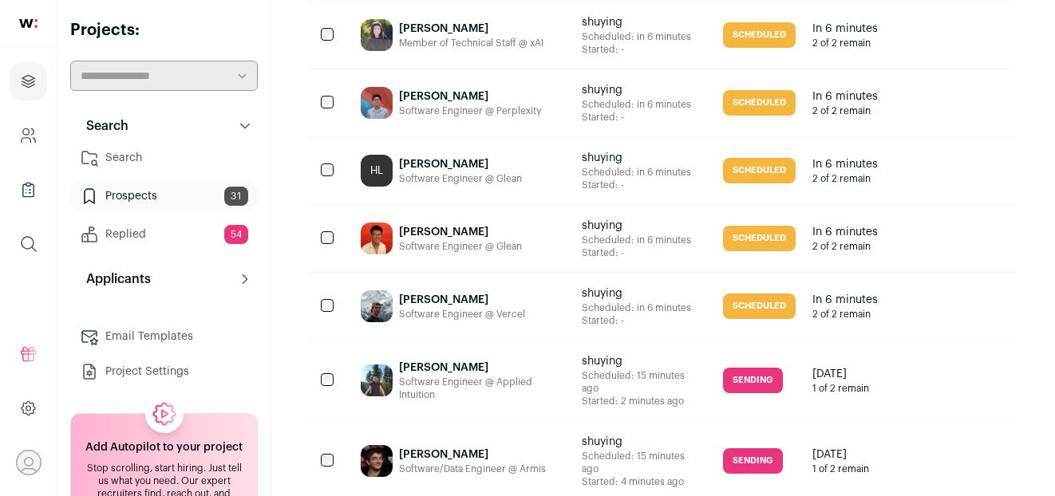
scroll to position [1511, 0]
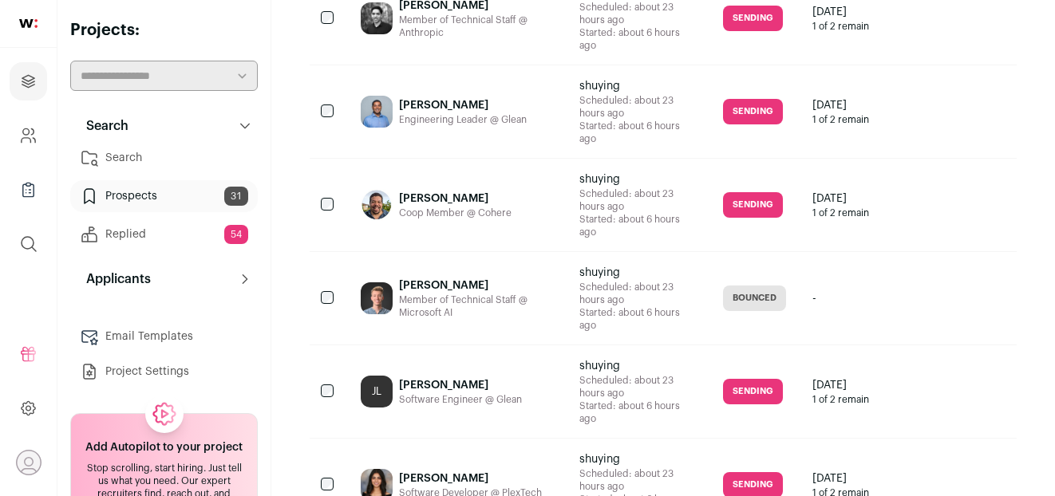
scroll to position [1792, 0]
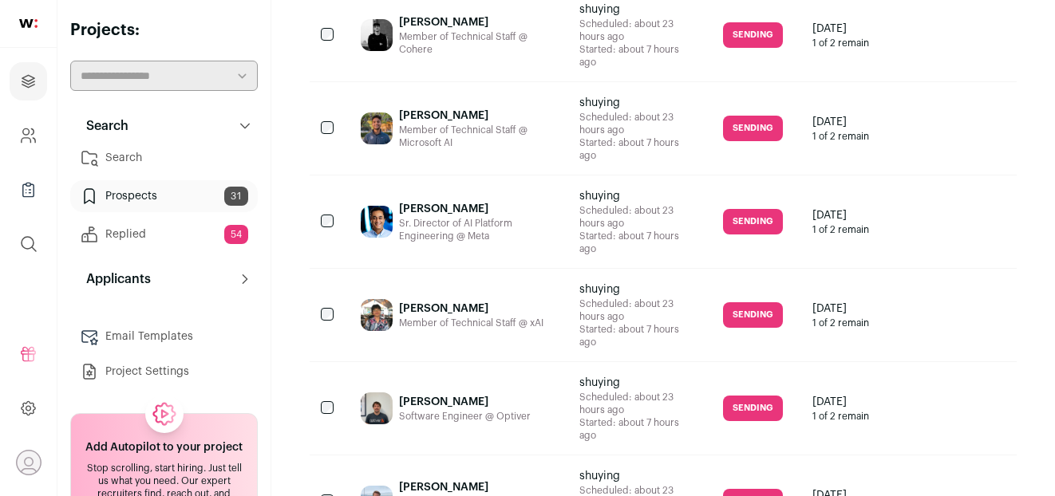
click at [179, 235] on link "Replied 54" at bounding box center [163, 235] width 187 height 32
click at [135, 167] on link "Search" at bounding box center [163, 158] width 187 height 32
